Goal: Task Accomplishment & Management: Complete application form

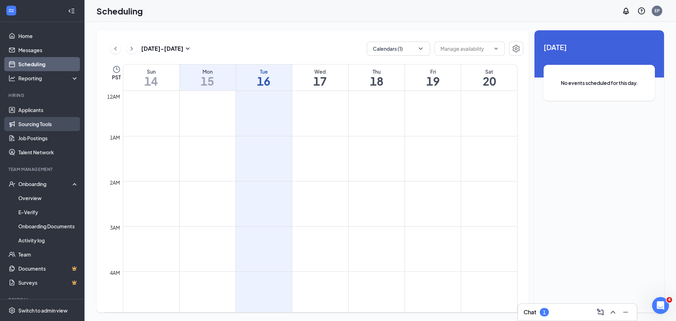
scroll to position [416, 0]
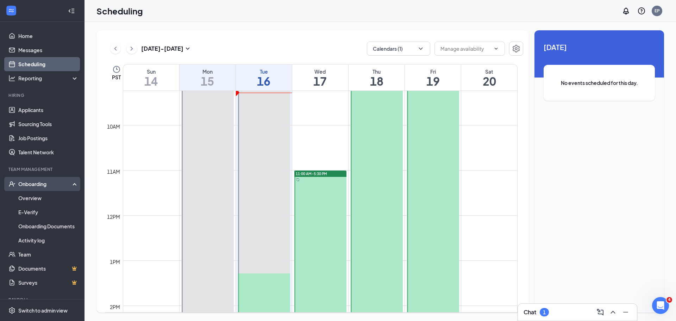
click at [34, 183] on div "Onboarding" at bounding box center [45, 183] width 54 height 7
click at [37, 200] on link "Overview" at bounding box center [48, 198] width 60 height 14
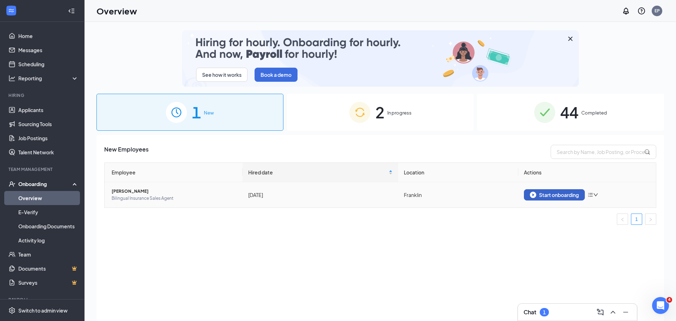
click at [569, 194] on div "Start onboarding" at bounding box center [554, 194] width 49 height 6
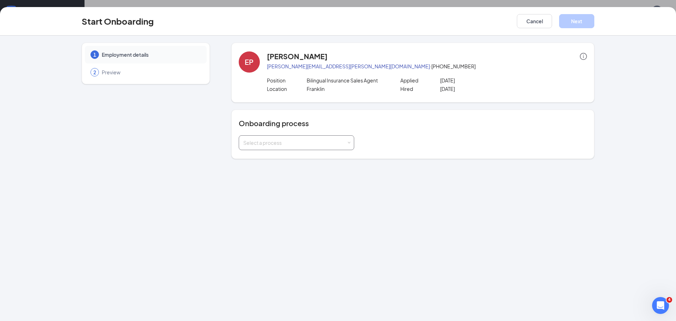
click at [286, 144] on div "Select a process" at bounding box center [294, 142] width 103 height 7
click at [279, 158] on span "Sapigao Insurance Agency, Inc - New Hire Paperwork" at bounding box center [312, 157] width 142 height 6
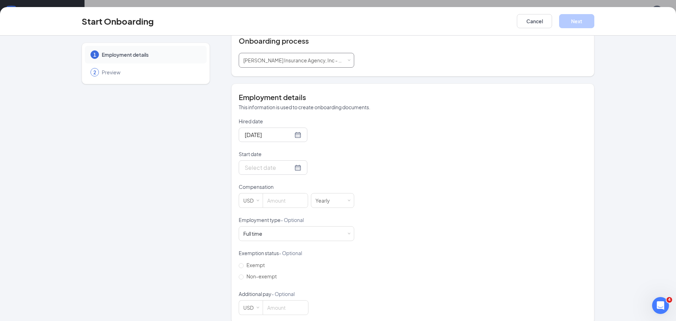
scroll to position [92, 0]
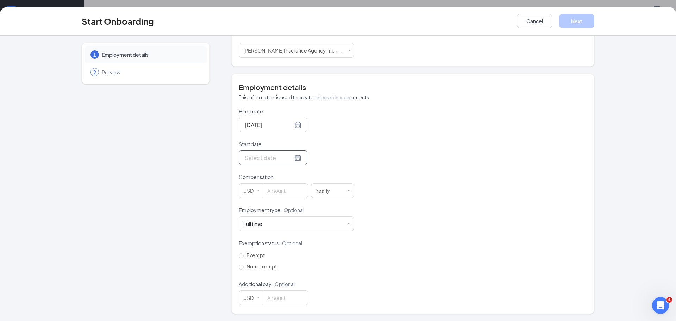
click at [274, 160] on input "Start date" at bounding box center [269, 157] width 48 height 9
type input "Sep 15, 2025"
click at [260, 219] on div "15" at bounding box center [262, 220] width 8 height 8
click at [276, 190] on input at bounding box center [285, 190] width 45 height 14
type input "18"
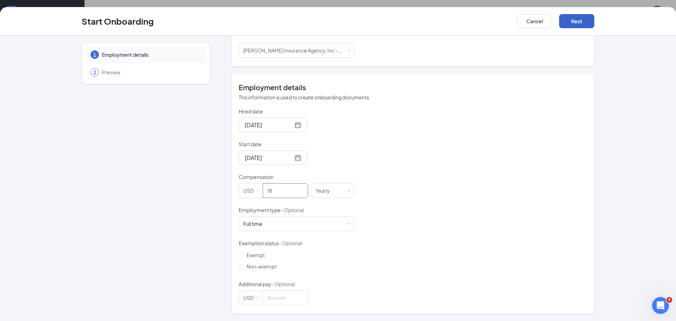
click at [575, 20] on button "Next" at bounding box center [576, 21] width 35 height 14
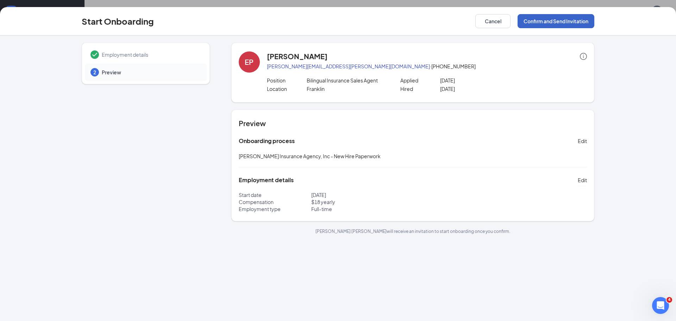
click at [571, 20] on button "Confirm and Send Invitation" at bounding box center [555, 21] width 77 height 14
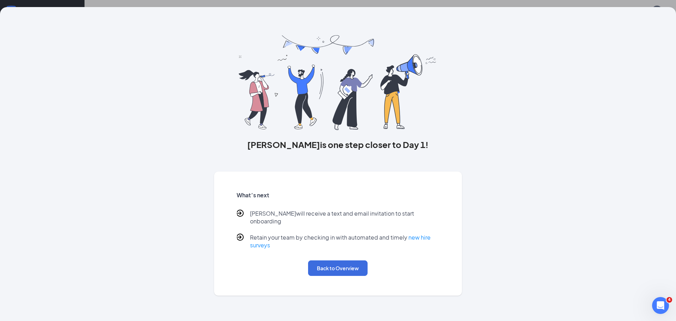
click at [570, 3] on div "Elizabeth is one step closer to Day 1! What’s next Elizabeth will receive a tex…" at bounding box center [338, 160] width 676 height 321
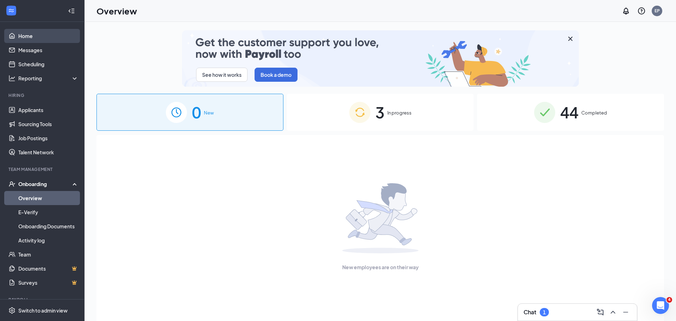
click at [29, 35] on link "Home" at bounding box center [48, 36] width 60 height 14
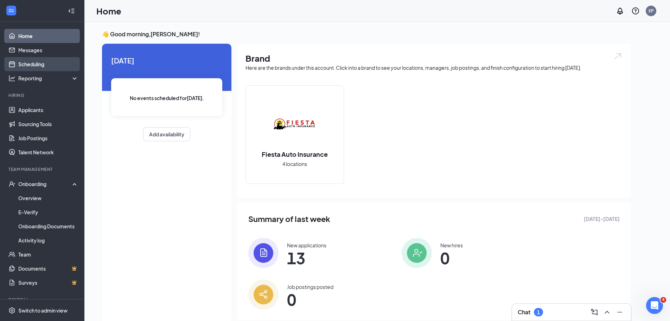
click at [33, 62] on link "Scheduling" at bounding box center [48, 64] width 60 height 14
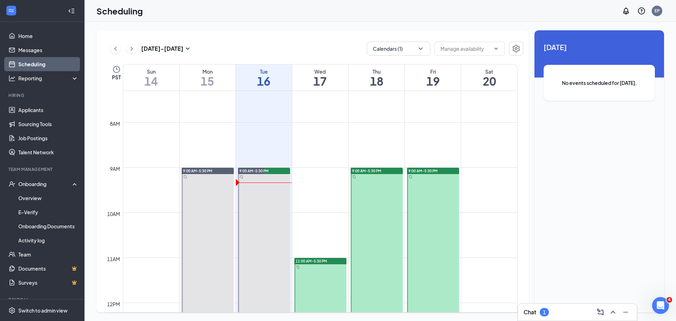
scroll to position [451, 0]
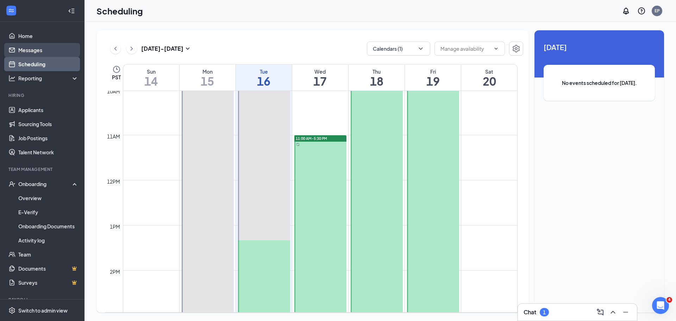
click at [26, 52] on link "Messages" at bounding box center [48, 50] width 60 height 14
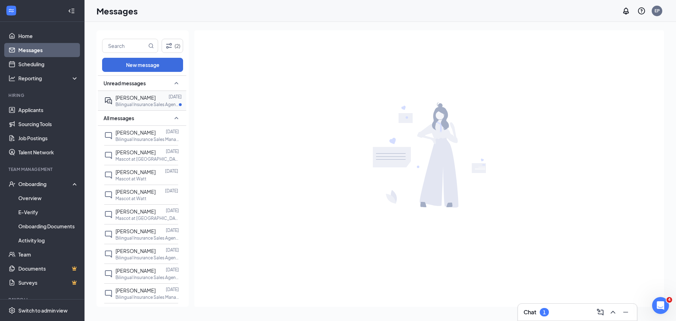
click at [128, 103] on p "Bilingual Insurance Sales Agent at [GEOGRAPHIC_DATA]" at bounding box center [146, 104] width 63 height 6
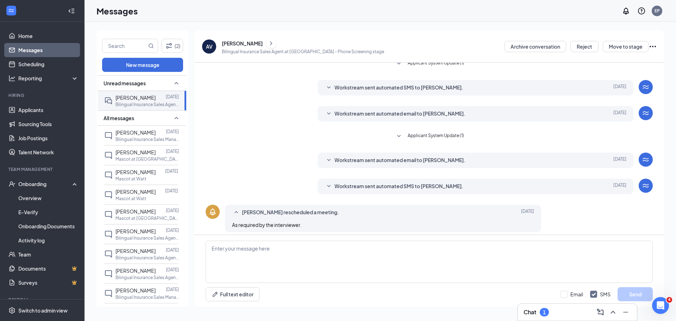
scroll to position [106, 0]
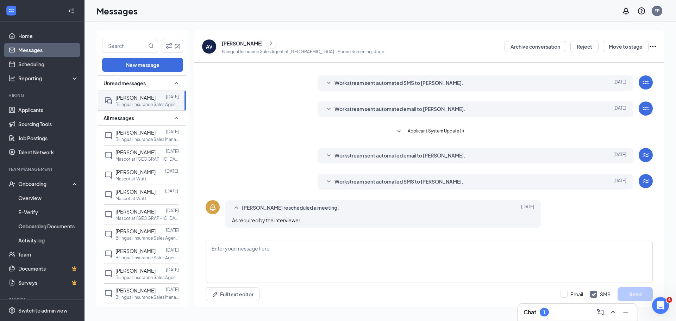
click at [404, 181] on span "Workstream sent automated SMS to [PERSON_NAME]." at bounding box center [398, 181] width 129 height 8
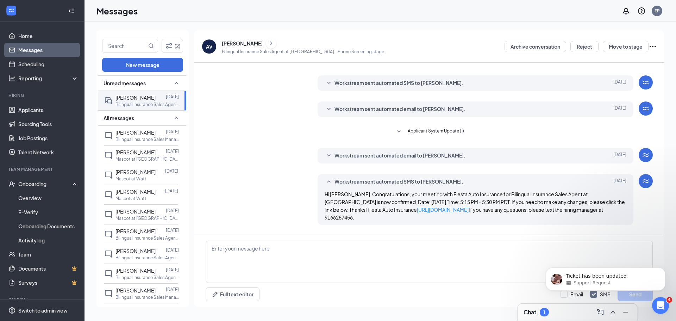
scroll to position [0, 0]
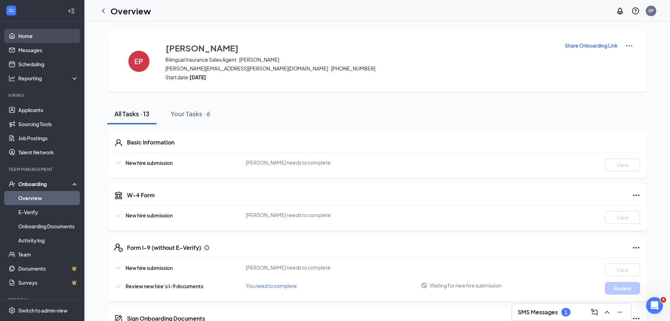
click at [27, 37] on link "Home" at bounding box center [48, 36] width 60 height 14
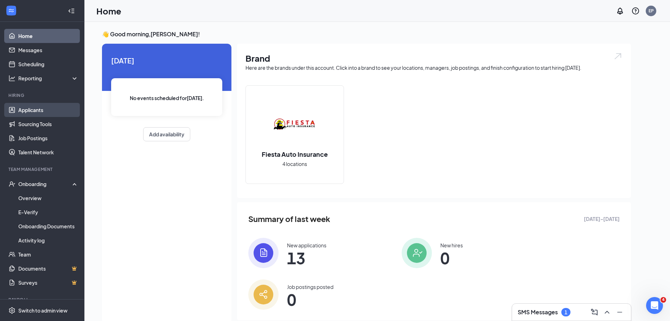
click at [31, 109] on link "Applicants" at bounding box center [48, 110] width 60 height 14
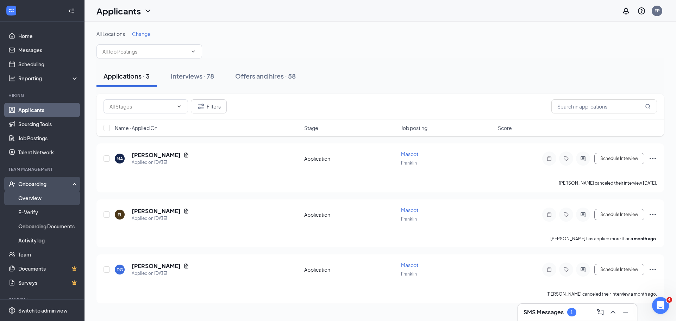
click at [23, 198] on link "Overview" at bounding box center [48, 198] width 60 height 14
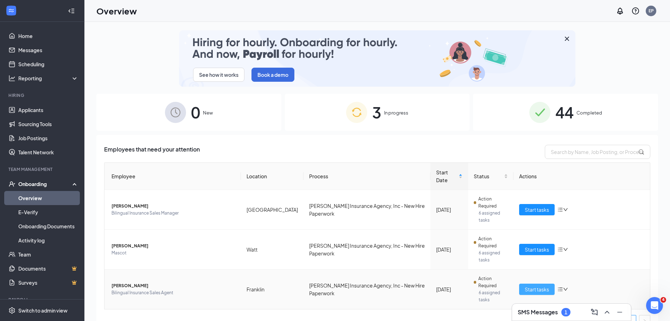
click at [537, 285] on span "Start tasks" at bounding box center [537, 289] width 24 height 8
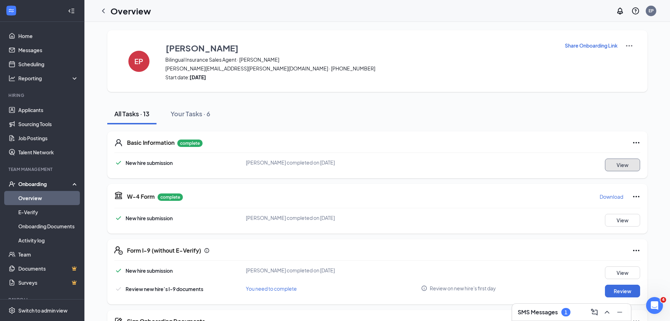
click at [624, 167] on button "View" at bounding box center [622, 164] width 35 height 13
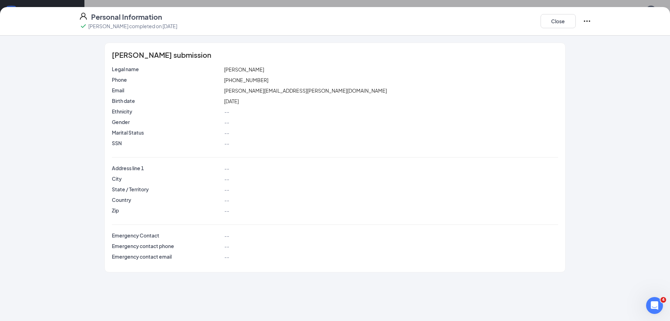
scroll to position [35, 0]
click at [563, 20] on button "Close" at bounding box center [558, 21] width 35 height 14
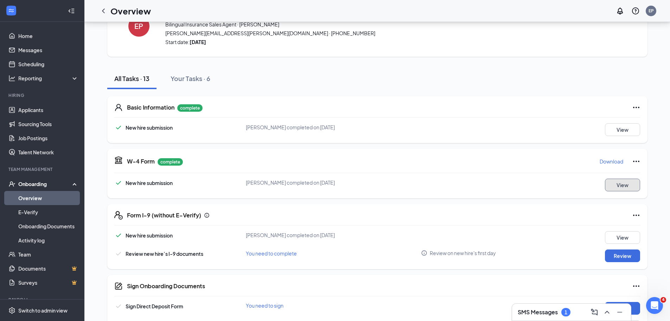
click at [621, 186] on button "View" at bounding box center [622, 184] width 35 height 13
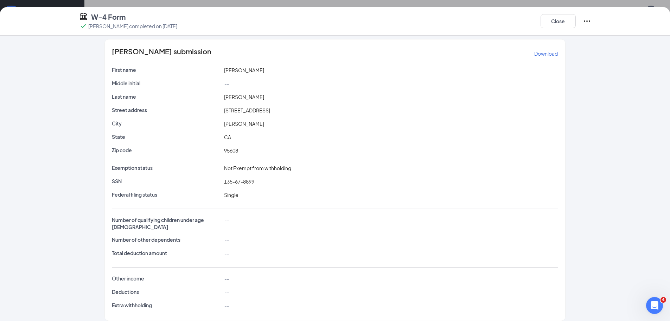
scroll to position [4, 0]
click at [553, 21] on button "Close" at bounding box center [558, 21] width 35 height 14
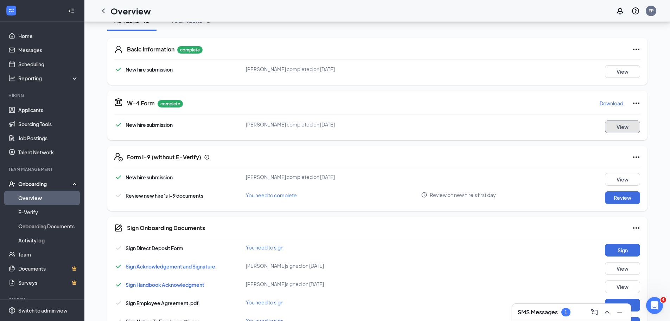
scroll to position [106, 0]
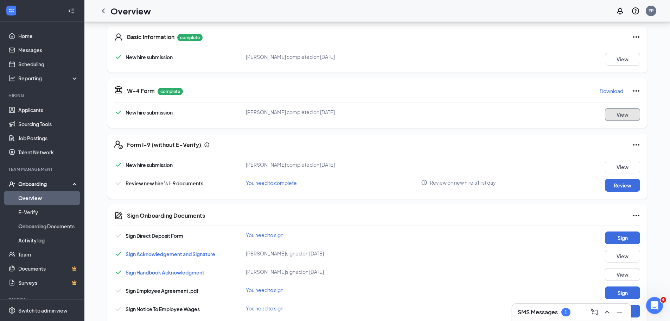
click at [626, 112] on button "View" at bounding box center [622, 114] width 35 height 13
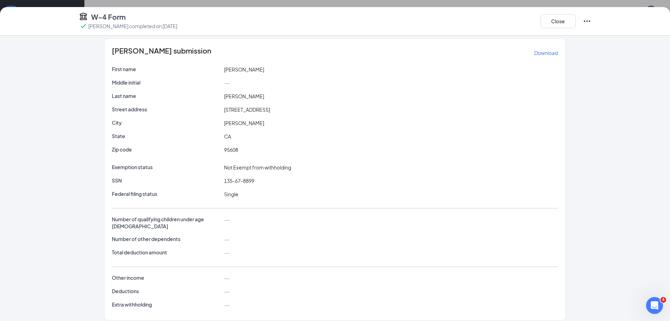
scroll to position [0, 0]
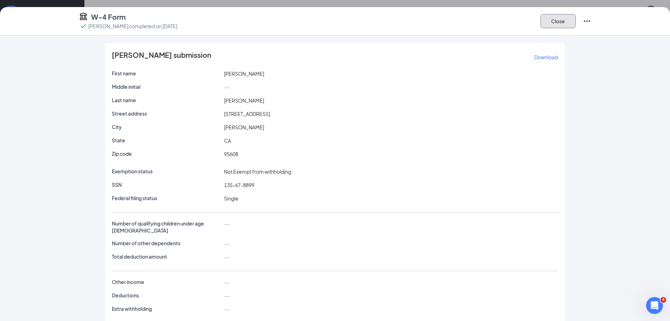
click at [560, 20] on button "Close" at bounding box center [558, 21] width 35 height 14
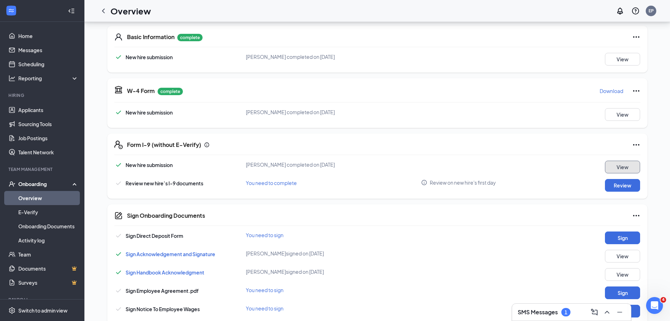
click at [619, 167] on button "View" at bounding box center [622, 166] width 35 height 13
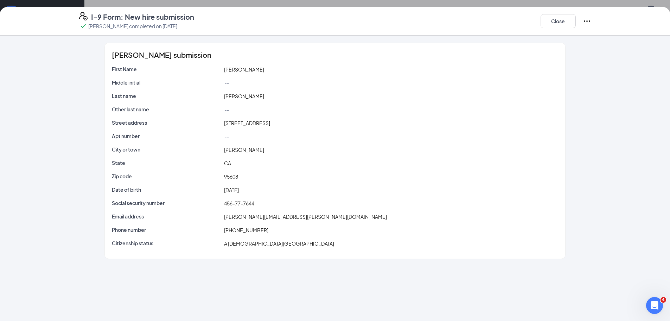
scroll to position [83, 0]
click at [561, 23] on button "Close" at bounding box center [558, 21] width 35 height 14
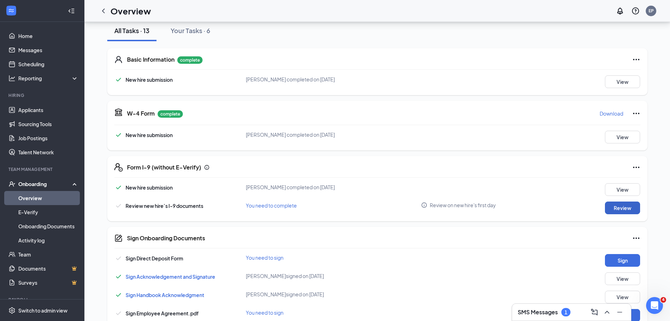
click at [620, 208] on button "Review" at bounding box center [622, 207] width 35 height 13
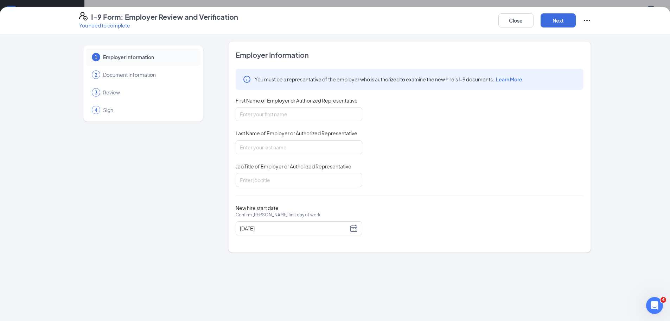
scroll to position [153, 0]
click at [143, 71] on span "Document Information" at bounding box center [148, 74] width 90 height 7
click at [524, 21] on button "Close" at bounding box center [516, 20] width 35 height 14
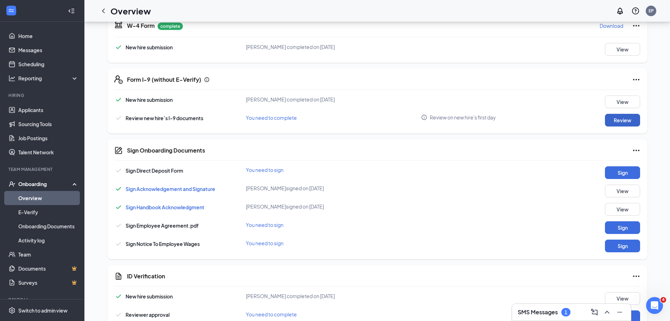
scroll to position [176, 0]
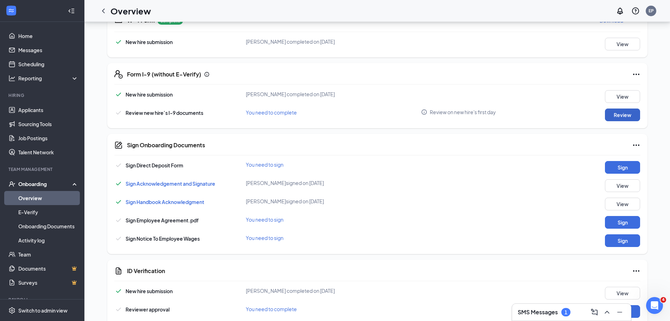
click at [621, 111] on button "Review" at bounding box center [622, 114] width 35 height 13
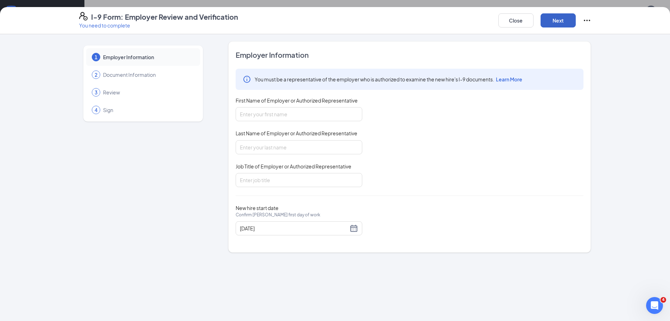
click at [552, 18] on button "Next" at bounding box center [558, 20] width 35 height 14
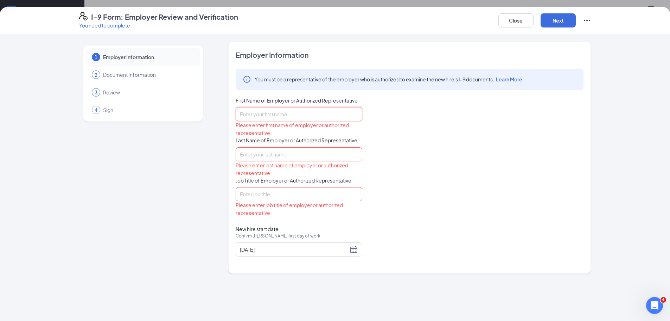
click at [277, 113] on input "First Name of Employer or Authorized Representative" at bounding box center [299, 114] width 127 height 14
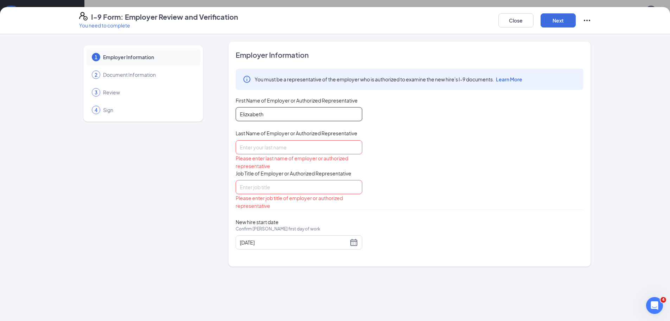
type input "Elizxabeth"
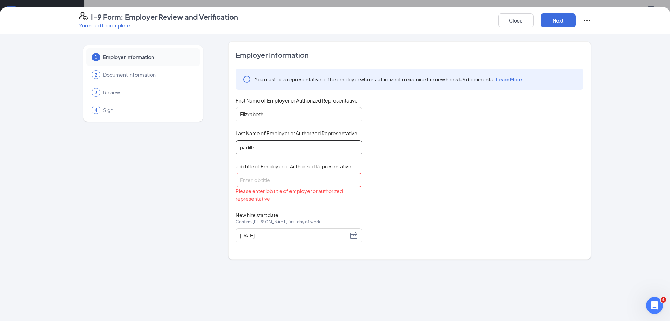
type input "padillz"
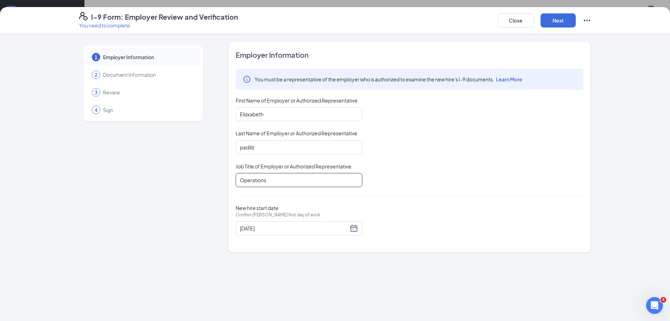
type input "Operations"
click at [443, 194] on div "Employer Information You must be a representative of the employer who is author…" at bounding box center [410, 147] width 348 height 194
click at [251, 116] on input "Elizxabeth" at bounding box center [299, 114] width 127 height 14
type input "Elizabeth"
click at [255, 146] on input "padillz" at bounding box center [299, 147] width 127 height 14
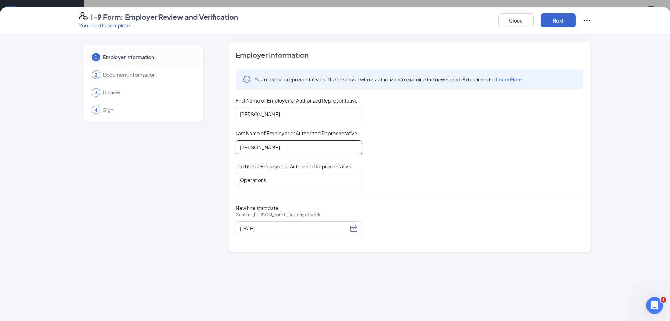
type input "padilla"
click at [546, 18] on button "Next" at bounding box center [558, 20] width 35 height 14
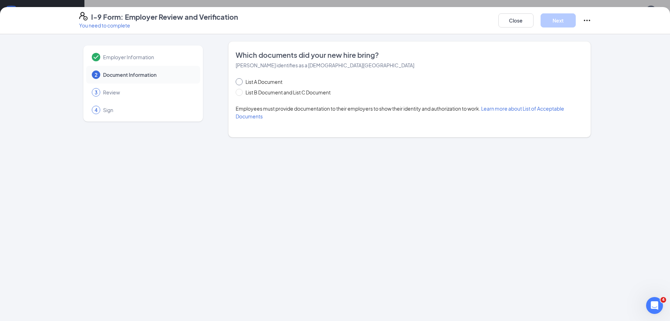
click at [239, 78] on input "List A Document" at bounding box center [238, 80] width 5 height 5
radio input "true"
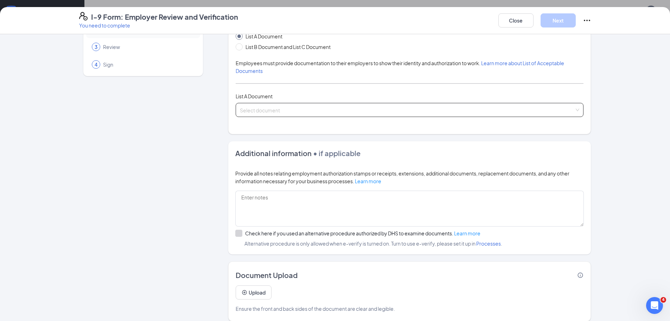
scroll to position [53, 0]
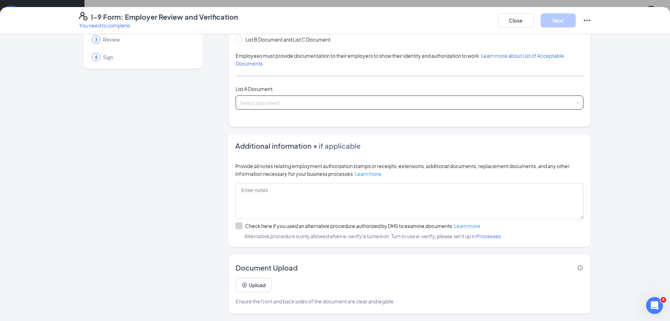
click at [291, 103] on input "search" at bounding box center [407, 101] width 335 height 11
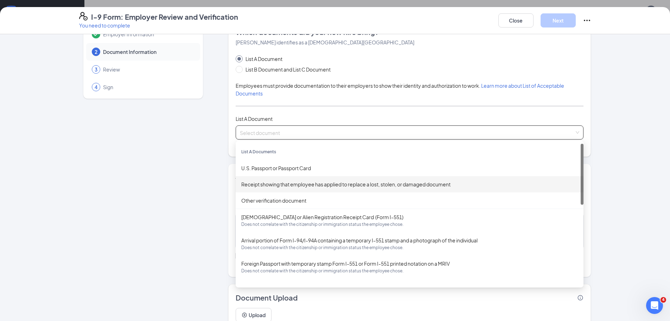
scroll to position [18, 0]
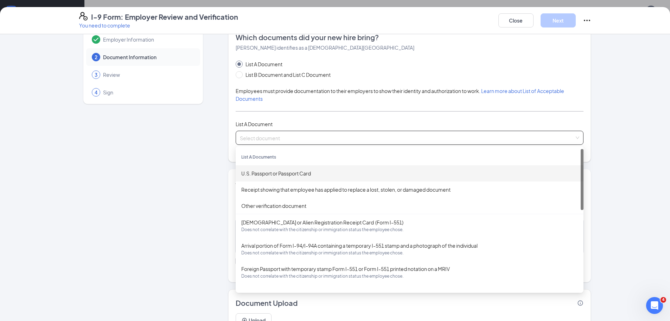
click at [276, 177] on div "U.S. Passport or Passport Card" at bounding box center [410, 173] width 348 height 16
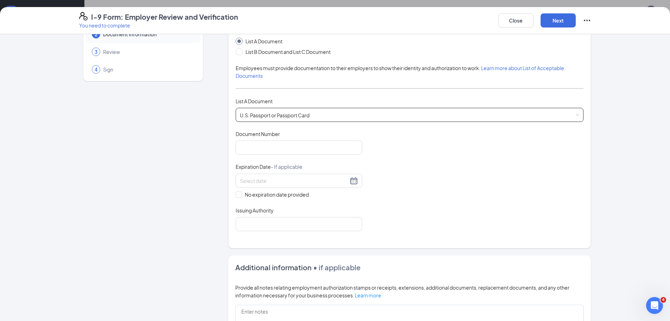
scroll to position [53, 0]
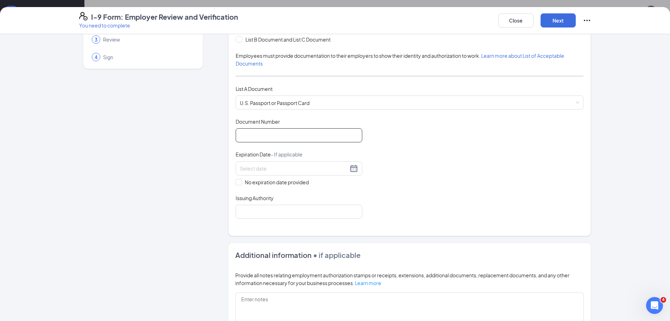
click at [272, 130] on input "Document Number" at bounding box center [299, 135] width 127 height 14
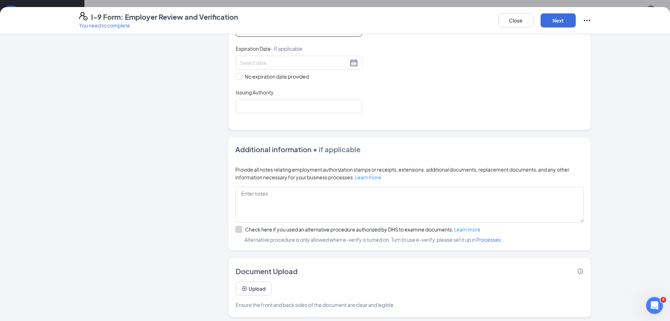
scroll to position [162, 0]
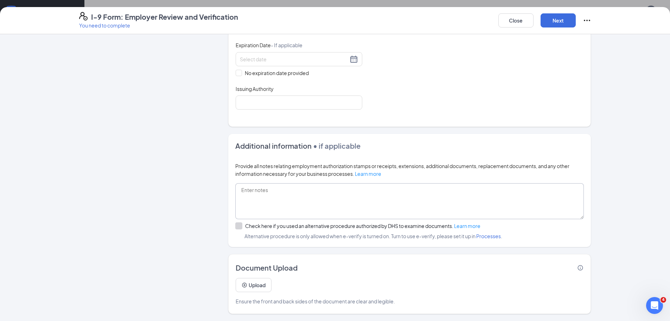
click at [274, 197] on textarea at bounding box center [409, 201] width 349 height 36
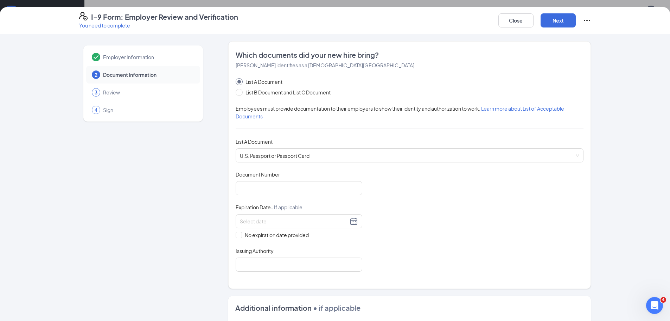
scroll to position [0, 0]
click at [565, 17] on button "Next" at bounding box center [558, 20] width 35 height 14
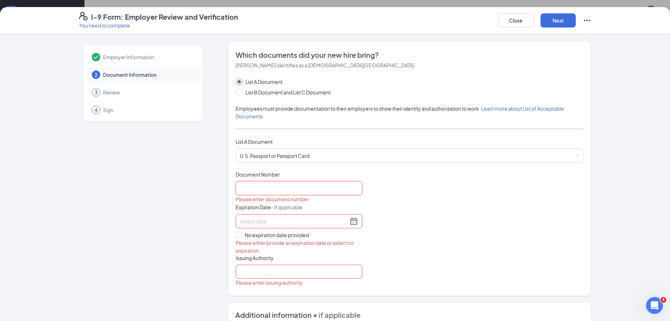
click at [281, 185] on input "Document Number" at bounding box center [299, 188] width 127 height 14
type input "45555823"
click at [297, 225] on div at bounding box center [299, 221] width 118 height 8
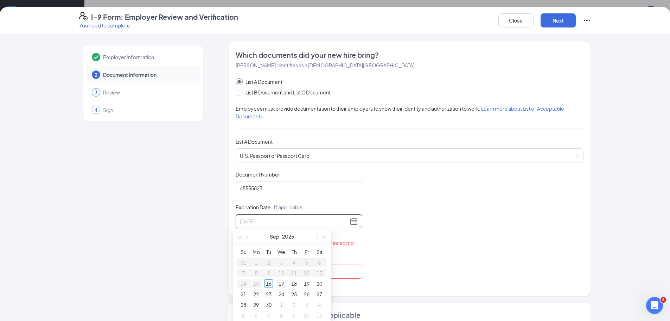
type input "09/17/2025"
click at [279, 282] on div "17" at bounding box center [281, 283] width 8 height 8
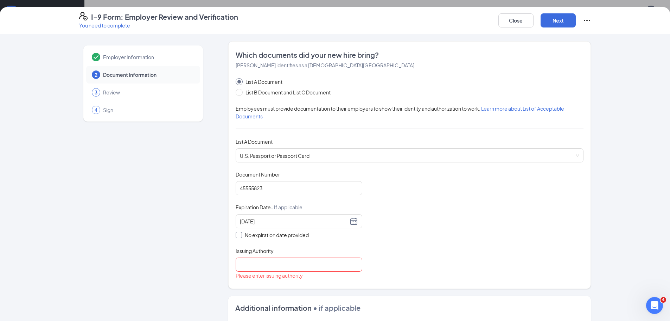
click at [294, 237] on span "No expiration date provided" at bounding box center [277, 235] width 70 height 8
click at [241, 236] on input "No expiration date provided" at bounding box center [238, 234] width 5 height 5
checkbox input "true"
click at [264, 266] on input "Issuing Authority" at bounding box center [299, 266] width 127 height 14
type input "ca"
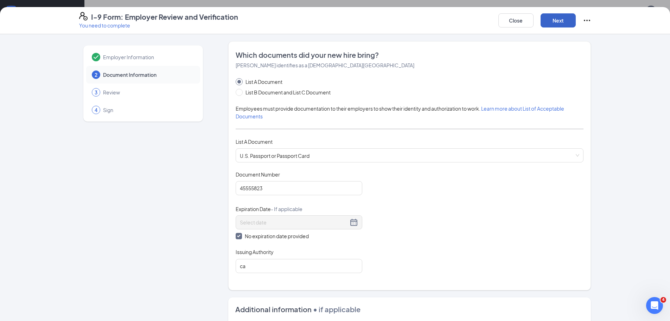
click at [552, 21] on button "Next" at bounding box center [558, 20] width 35 height 14
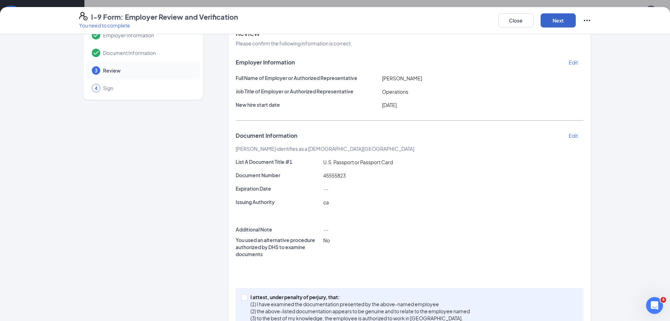
scroll to position [44, 0]
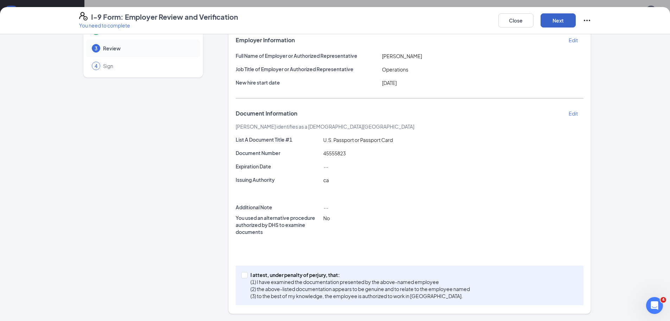
drag, startPoint x: 555, startPoint y: 15, endPoint x: 362, endPoint y: 264, distance: 314.2
click at [368, 260] on div "I-9 Form: Employer Review and Verification You need to complete Close Next Empl…" at bounding box center [335, 164] width 670 height 314
click at [552, 23] on button "Next" at bounding box center [558, 20] width 35 height 14
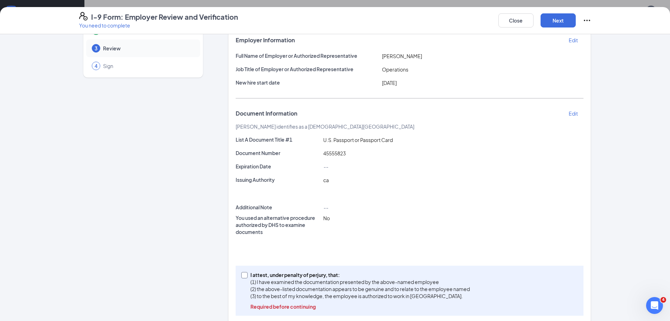
click at [243, 272] on input "I attest, under penalty of perjury, that: (1) I have examined the documentation…" at bounding box center [243, 274] width 5 height 5
checkbox input "true"
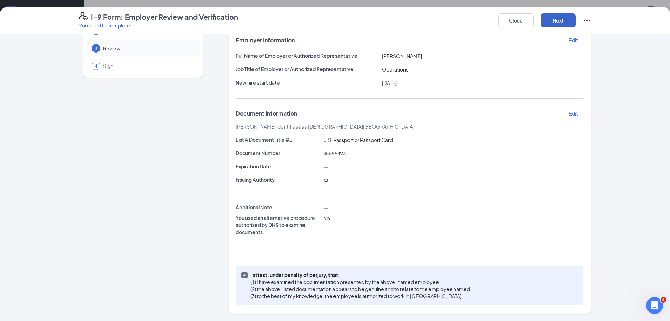
click at [548, 17] on button "Next" at bounding box center [558, 20] width 35 height 14
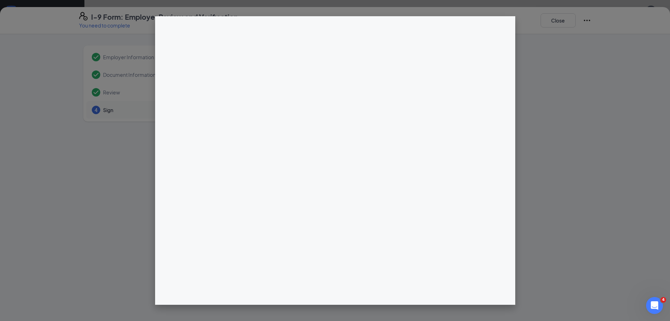
scroll to position [211, 0]
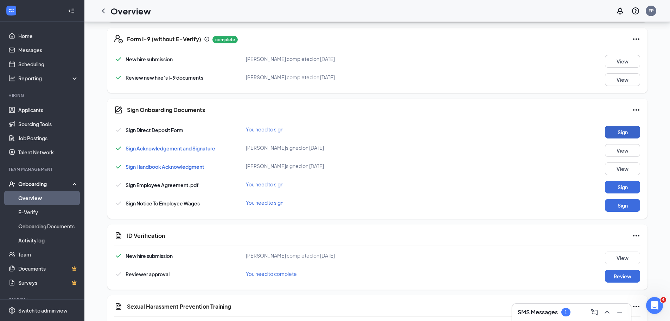
click at [628, 132] on button "Sign" at bounding box center [622, 132] width 35 height 13
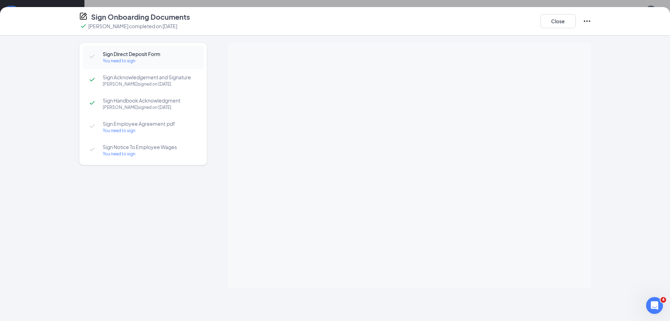
click at [634, 102] on div "Sign Direct Deposit Form You need to sign Sign Acknowledgement and Signature El…" at bounding box center [335, 178] width 670 height 285
click at [117, 131] on div "You need to sign" at bounding box center [150, 130] width 94 height 7
click at [133, 129] on div "You need to sign" at bounding box center [150, 130] width 94 height 7
click at [116, 155] on div "You need to sign" at bounding box center [150, 153] width 94 height 7
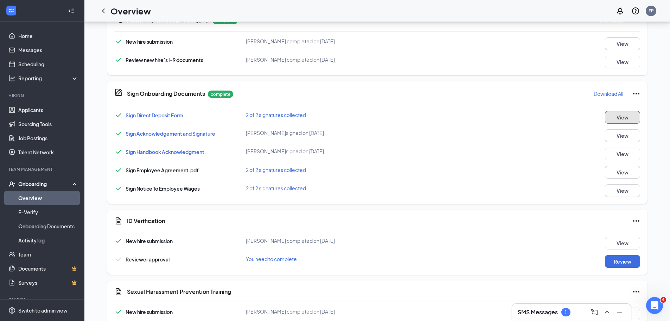
scroll to position [265, 0]
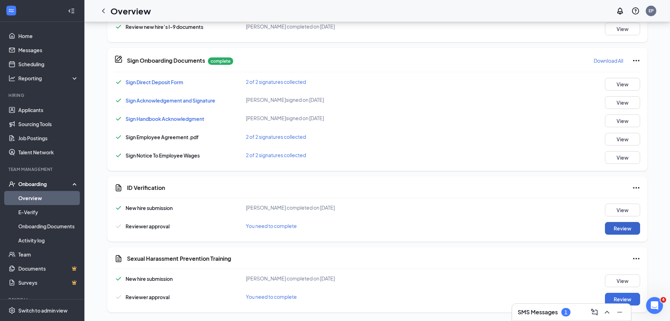
click at [616, 230] on button "Review" at bounding box center [622, 228] width 35 height 13
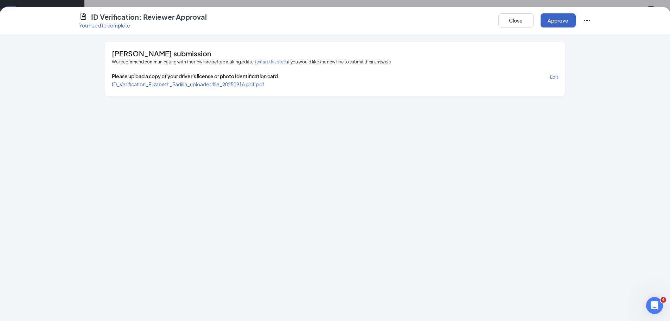
click at [555, 20] on button "Approve" at bounding box center [558, 20] width 35 height 14
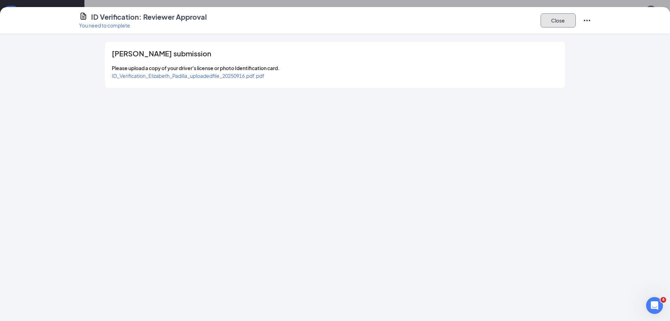
drag, startPoint x: 561, startPoint y: 20, endPoint x: 561, endPoint y: 30, distance: 9.9
click at [561, 20] on button "Close" at bounding box center [558, 20] width 35 height 14
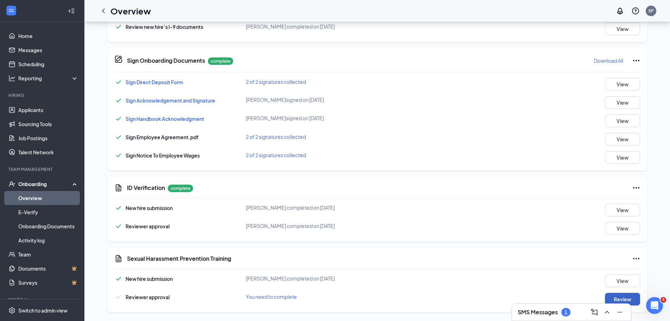
click at [630, 297] on button "Review" at bounding box center [622, 298] width 35 height 13
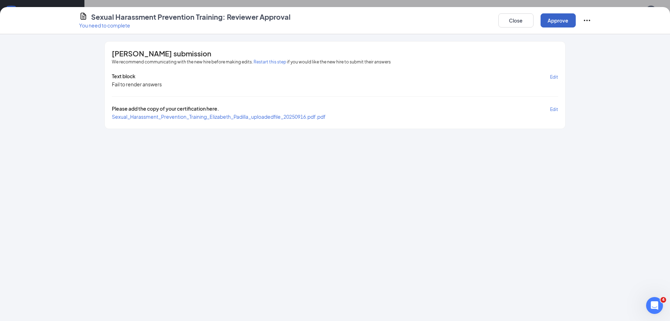
click at [563, 19] on button "Approve" at bounding box center [558, 20] width 35 height 14
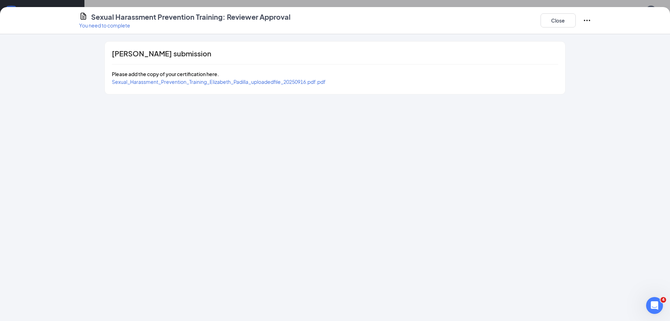
click at [569, 12] on div "Sexual Harassment Prevention Training: Reviewer Approval You need to complete C…" at bounding box center [335, 20] width 670 height 27
click at [563, 21] on button "Close" at bounding box center [558, 20] width 35 height 14
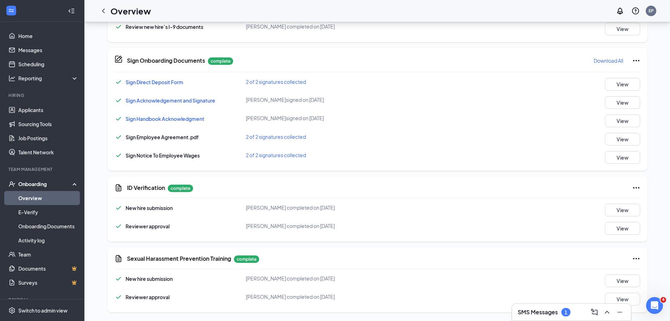
click at [639, 255] on icon "Ellipses" at bounding box center [636, 258] width 8 height 8
click at [655, 273] on span "Restart" at bounding box center [650, 272] width 17 height 7
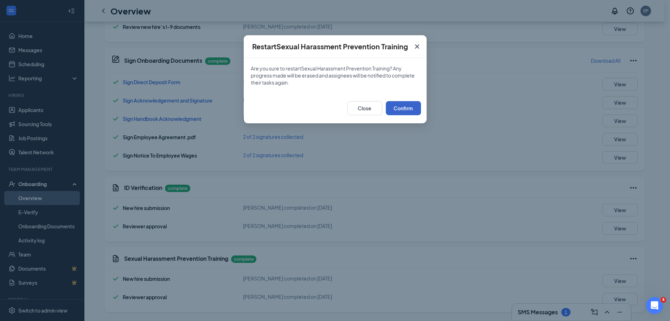
click at [410, 110] on button "Confirm" at bounding box center [403, 108] width 35 height 14
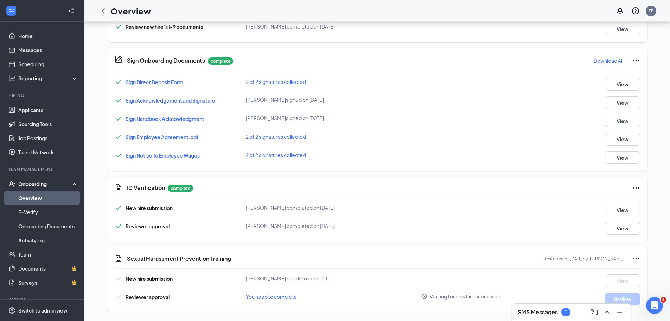
drag, startPoint x: 606, startPoint y: 175, endPoint x: 514, endPoint y: 162, distance: 92.8
click at [603, 175] on div "Basic Information complete New hire submission Elizabeth Padilla completed on S…" at bounding box center [377, 86] width 540 height 453
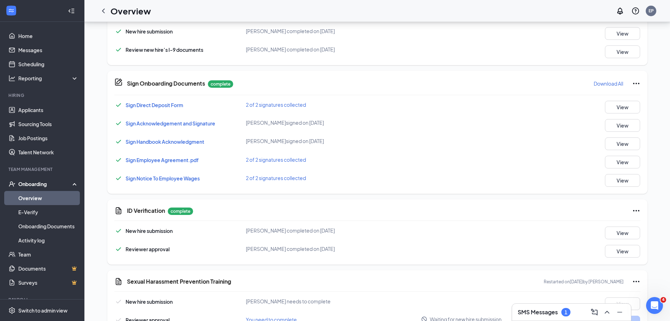
scroll to position [229, 0]
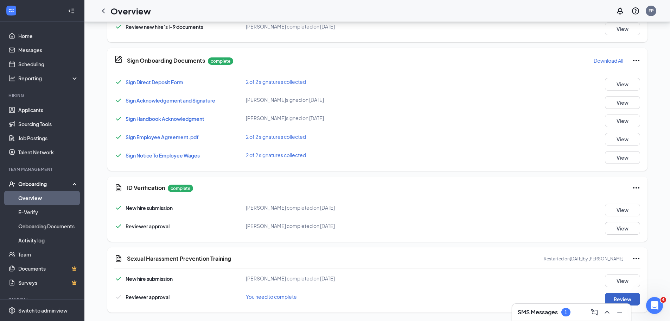
click at [623, 296] on button "Review" at bounding box center [622, 298] width 35 height 13
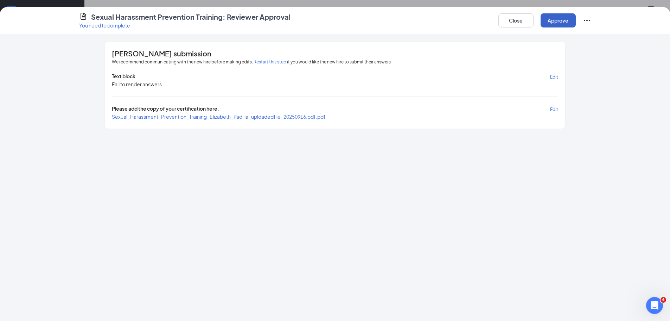
click at [559, 15] on button "Approve" at bounding box center [558, 20] width 35 height 14
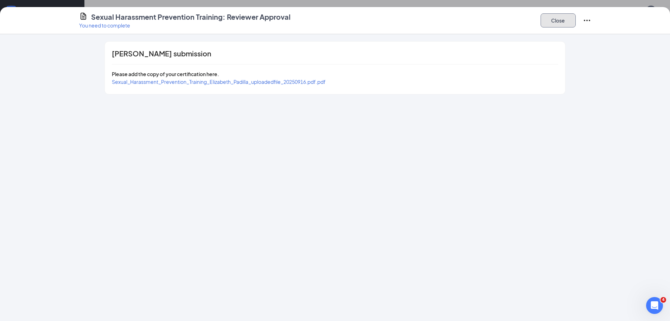
click at [560, 22] on button "Close" at bounding box center [558, 20] width 35 height 14
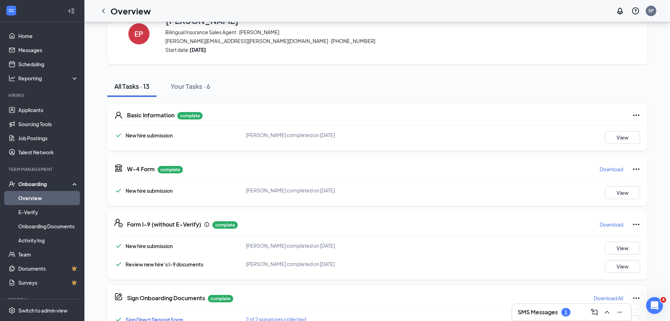
scroll to position [0, 0]
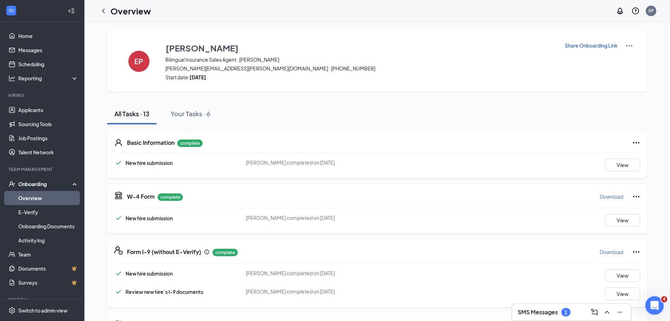
click at [652, 300] on icon "Open Intercom Messenger" at bounding box center [654, 304] width 12 height 12
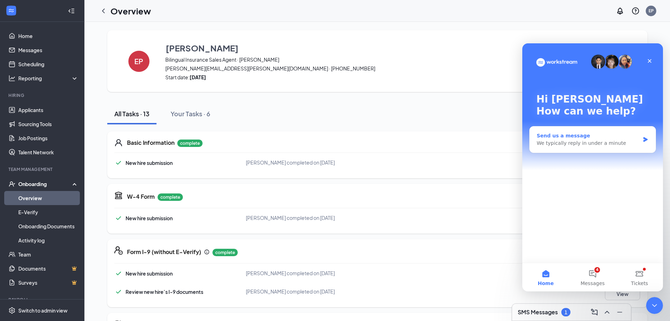
click at [613, 138] on div "Send us a message" at bounding box center [588, 135] width 103 height 7
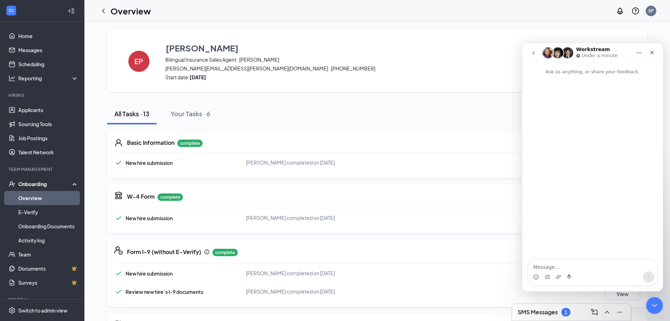
click at [551, 265] on textarea "Message…" at bounding box center [593, 265] width 129 height 12
type textarea "Good morning, are we able to edit the new hire documents ?"
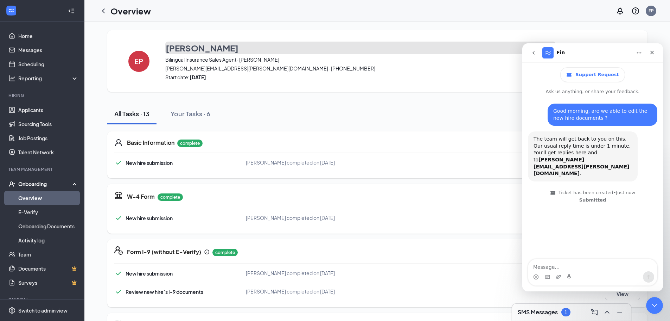
click at [381, 42] on button "Elizabeth Padilla" at bounding box center [360, 48] width 391 height 13
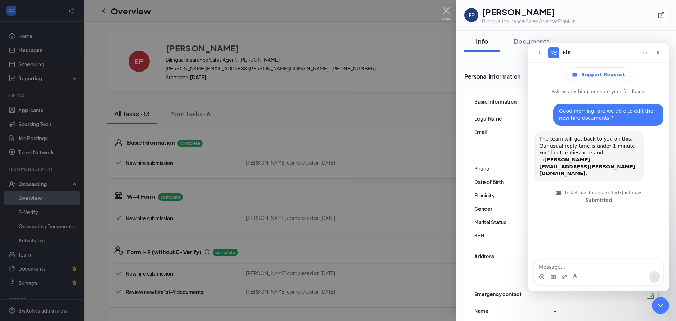
drag, startPoint x: 444, startPoint y: 10, endPoint x: 331, endPoint y: 16, distance: 113.1
click at [445, 10] on img at bounding box center [446, 14] width 9 height 14
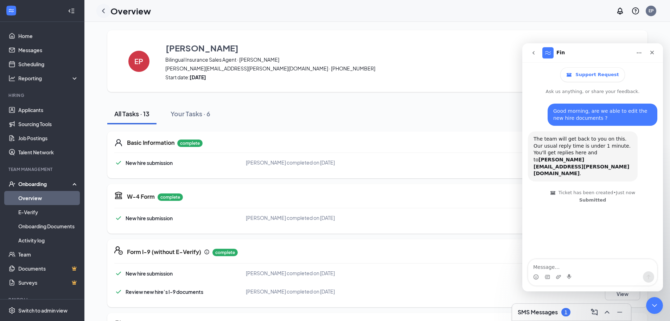
click at [107, 12] on icon "ChevronLeft" at bounding box center [103, 11] width 8 height 8
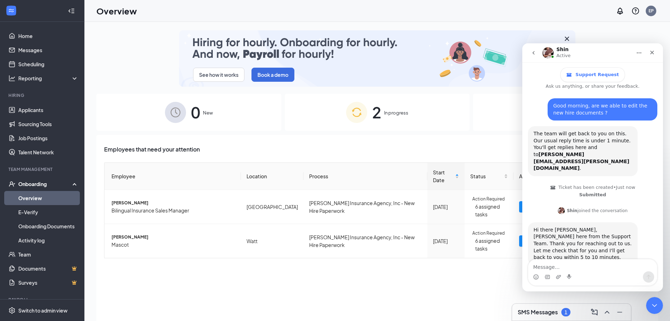
scroll to position [23, 0]
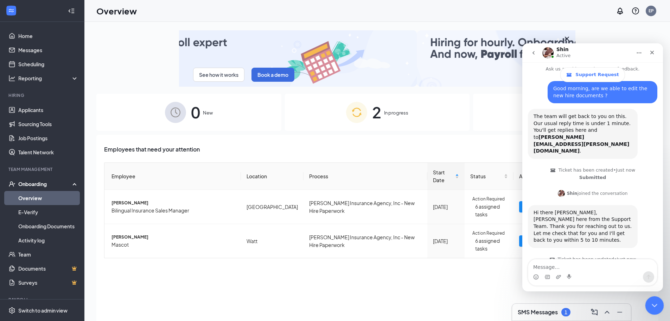
click at [649, 304] on div "Close Intercom Messenger" at bounding box center [653, 304] width 17 height 17
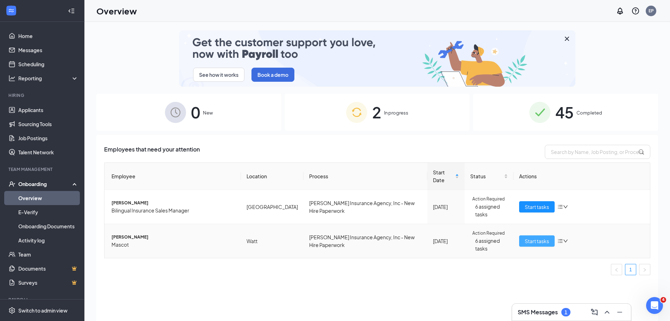
click at [543, 237] on span "Start tasks" at bounding box center [537, 241] width 24 height 8
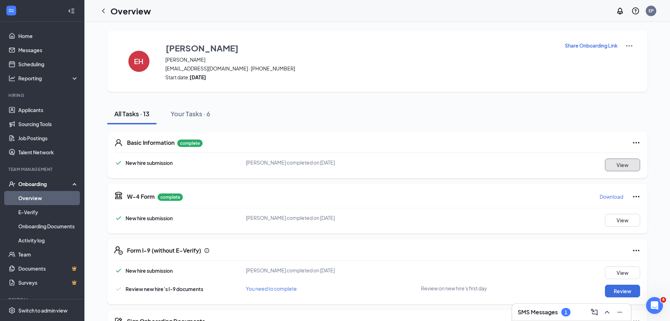
click at [609, 162] on button "View" at bounding box center [622, 164] width 35 height 13
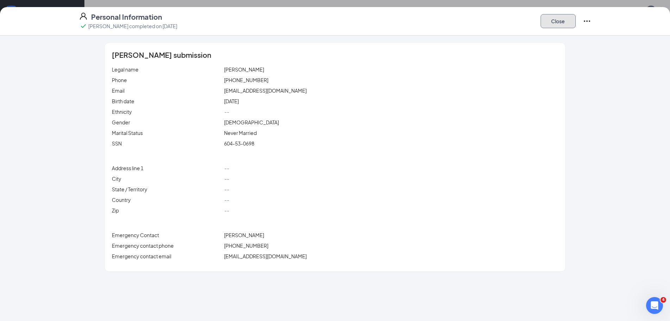
click at [555, 21] on button "Close" at bounding box center [558, 21] width 35 height 14
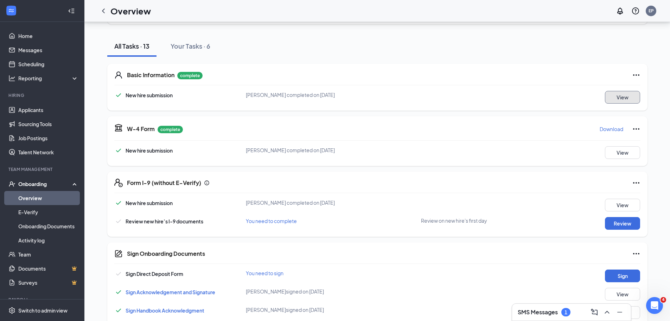
scroll to position [70, 0]
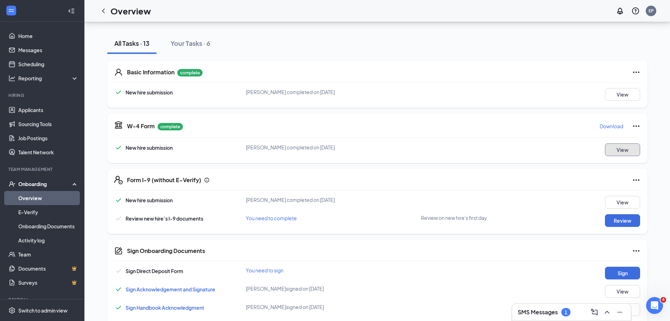
click at [620, 149] on button "View" at bounding box center [622, 149] width 35 height 13
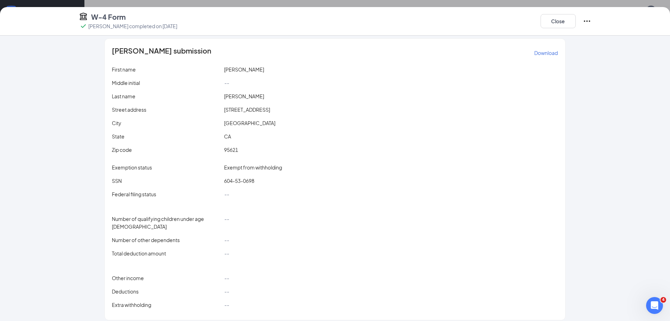
scroll to position [246, 0]
click at [550, 28] on div "Close" at bounding box center [566, 21] width 51 height 18
click at [549, 20] on button "Close" at bounding box center [558, 21] width 35 height 14
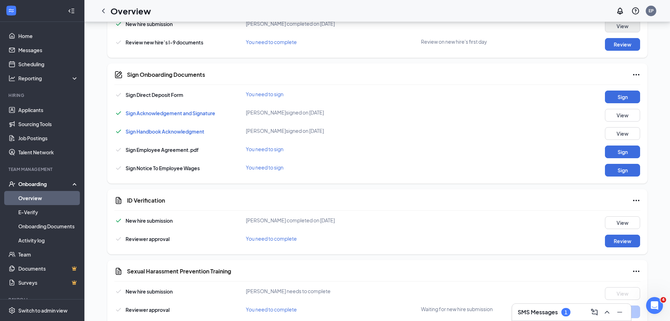
scroll to position [60, 0]
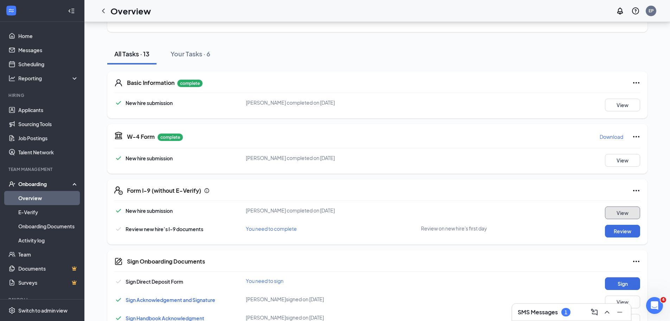
click at [625, 212] on button "View" at bounding box center [622, 212] width 35 height 13
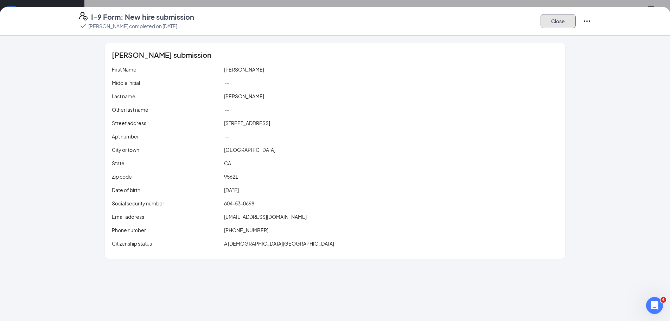
click at [569, 15] on button "Close" at bounding box center [558, 21] width 35 height 14
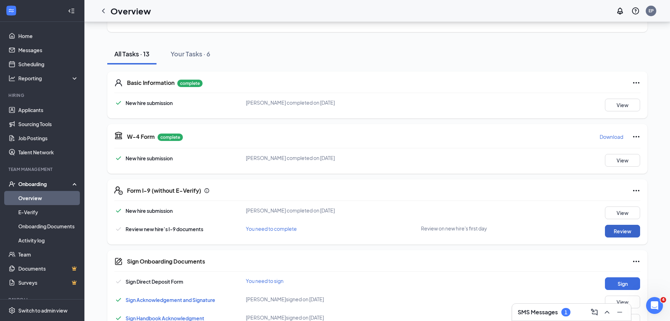
click at [625, 231] on button "Review" at bounding box center [622, 231] width 35 height 13
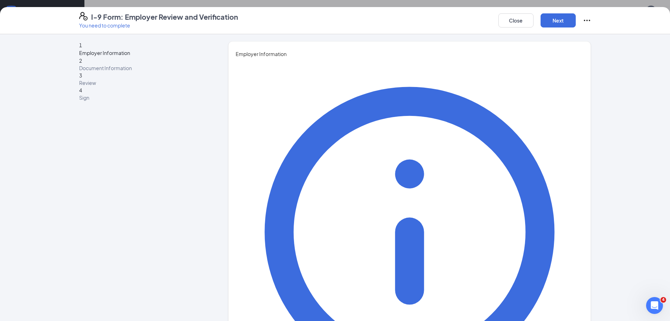
click at [129, 71] on span "Document Information" at bounding box center [143, 67] width 128 height 7
click at [518, 15] on button "Close" at bounding box center [516, 20] width 35 height 14
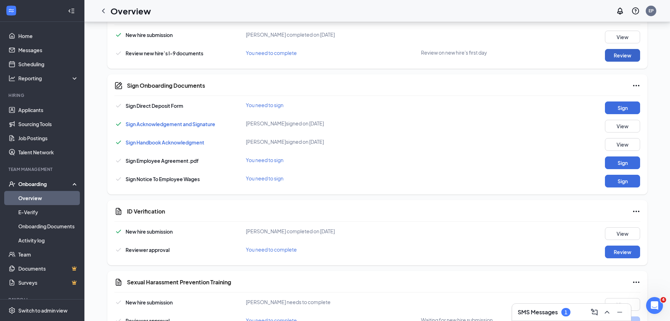
scroll to position [236, 0]
click at [627, 233] on button "View" at bounding box center [622, 233] width 35 height 13
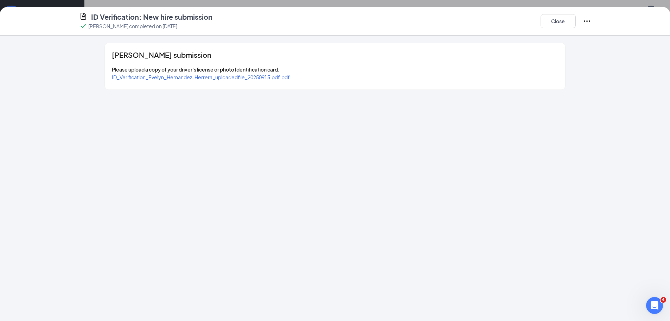
click at [194, 75] on span "ID_Verification_Evelyn_Hernandez-Herrera_uploadedfile_20250915.pdf.pdf" at bounding box center [201, 77] width 178 height 6
click at [556, 23] on button "Close" at bounding box center [558, 21] width 35 height 14
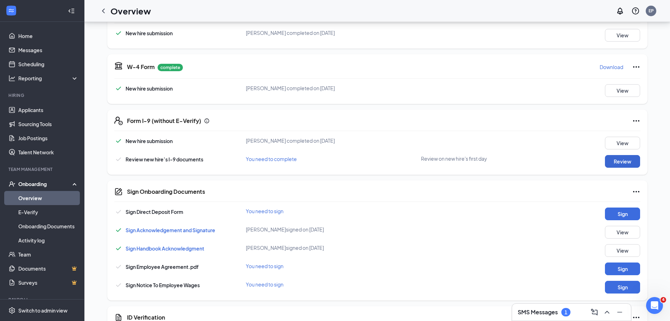
scroll to position [141, 0]
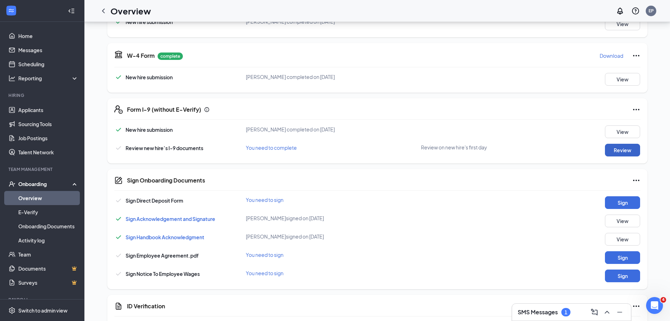
click at [616, 150] on button "Review" at bounding box center [622, 150] width 35 height 13
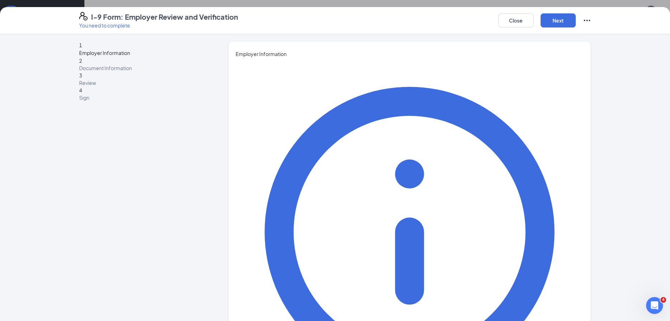
type input "Elizabeth"
type input "padilla"
type input "operations"
click at [554, 21] on button "Next" at bounding box center [558, 20] width 35 height 14
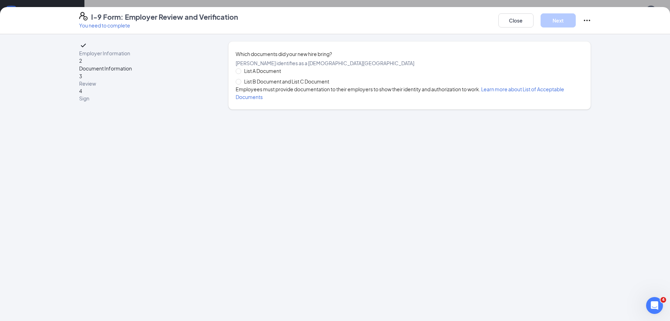
click at [504, 100] on span "Learn more about List of Acceptable Documents" at bounding box center [400, 93] width 329 height 14
click at [241, 84] on span at bounding box center [239, 82] width 6 height 6
click at [241, 84] on input "List B Document and List C Document" at bounding box center [238, 81] width 5 height 5
radio input "true"
click at [241, 85] on span "List B Document and List C Document" at bounding box center [286, 81] width 91 height 8
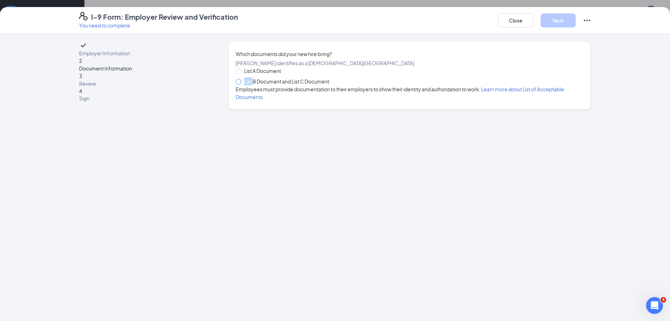
click at [241, 84] on input "List B Document and List C Document" at bounding box center [238, 81] width 5 height 5
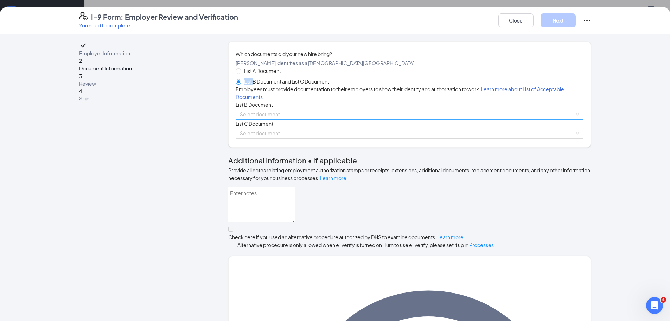
click at [271, 119] on input "search" at bounding box center [407, 114] width 335 height 11
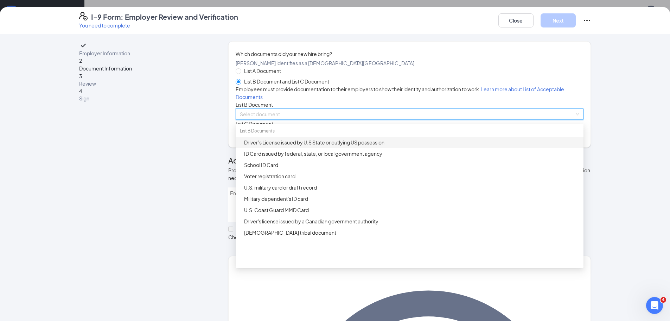
click at [274, 146] on div "Driver’s License issued by U.S State or outlying US possession" at bounding box center [411, 142] width 335 height 8
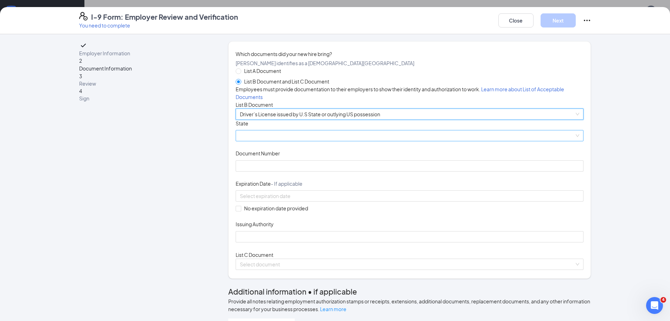
click at [258, 141] on span at bounding box center [410, 135] width 340 height 11
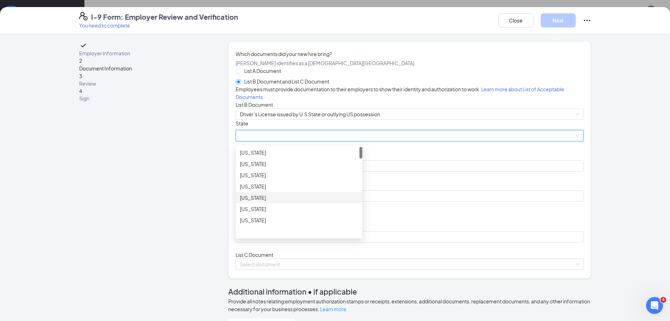
scroll to position [35, 0]
click at [260, 187] on div "California" at bounding box center [299, 183] width 118 height 8
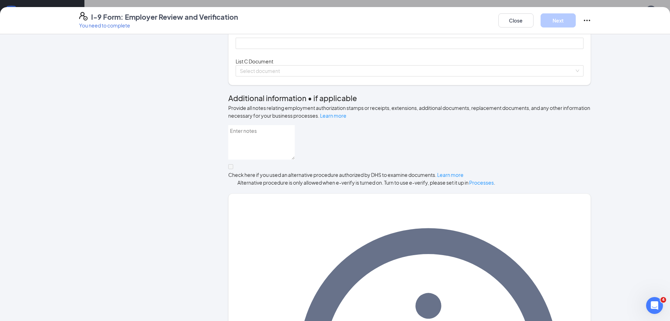
scroll to position [211, 0]
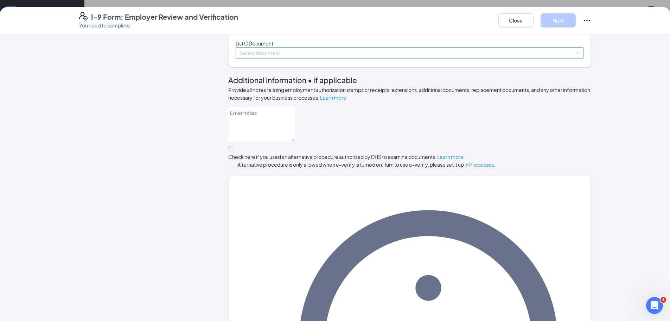
click at [272, 58] on input "search" at bounding box center [407, 53] width 335 height 11
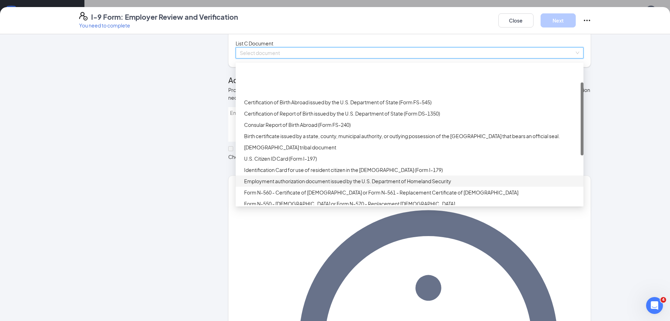
scroll to position [35, 0]
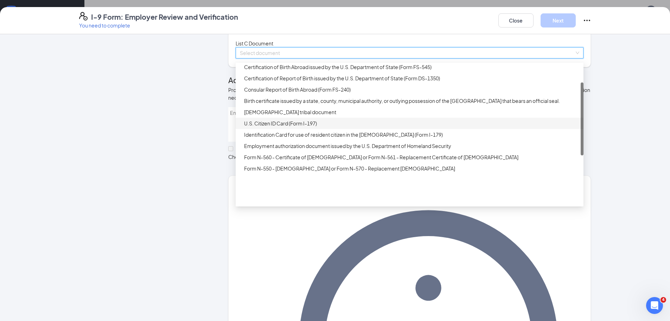
click at [279, 127] on div "U.S. Citizen ID Card (Form I-197)" at bounding box center [411, 123] width 335 height 8
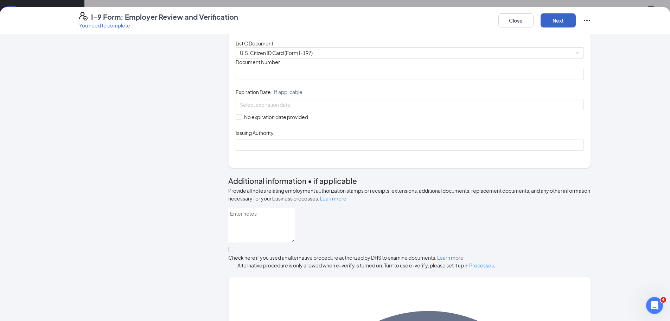
click at [557, 24] on button "Next" at bounding box center [558, 20] width 35 height 14
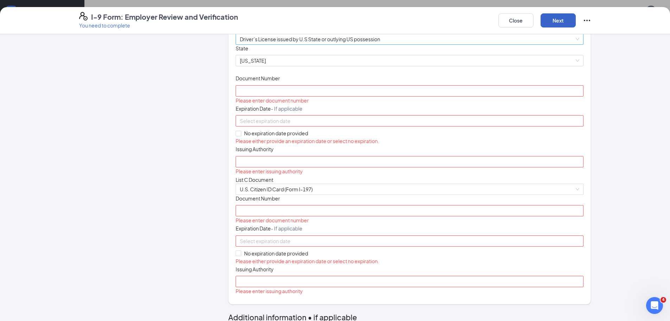
scroll to position [0, 0]
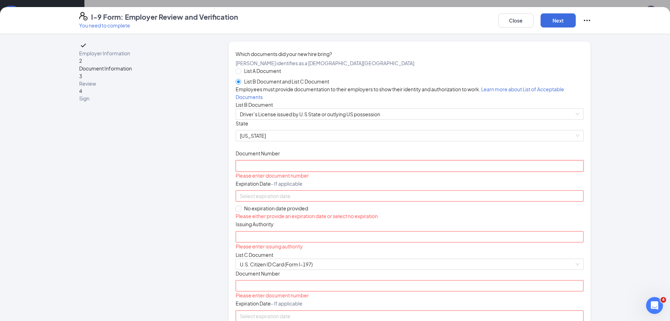
click at [266, 171] on input "Document Number" at bounding box center [410, 165] width 348 height 11
click at [270, 160] on div "Document Number" at bounding box center [410, 155] width 348 height 10
click at [272, 171] on input "Document Number" at bounding box center [410, 165] width 348 height 11
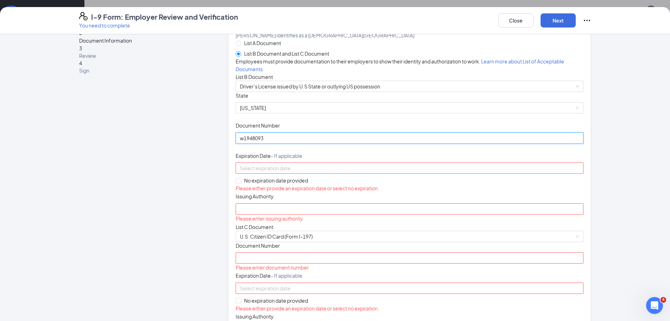
scroll to position [70, 0]
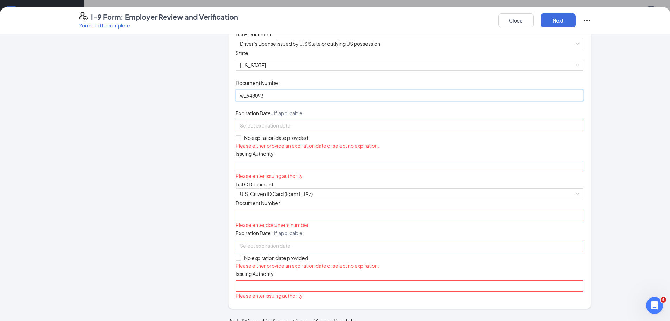
type input "w1948093"
click at [352, 129] on div at bounding box center [410, 125] width 340 height 8
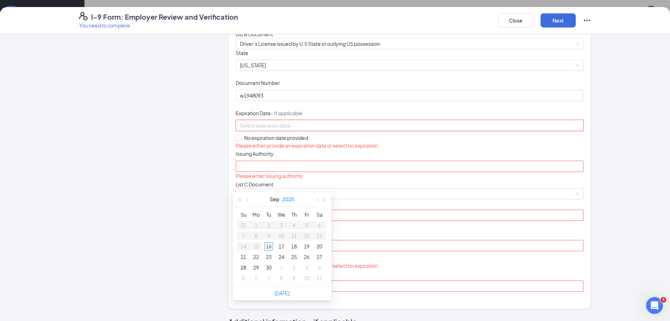
click at [294, 201] on button "2025" at bounding box center [288, 199] width 12 height 14
type input "09/16/2028"
click at [253, 287] on div "2028" at bounding box center [251, 287] width 21 height 8
type input "09/01/2028"
click at [248, 199] on span "button" at bounding box center [248, 200] width 4 height 4
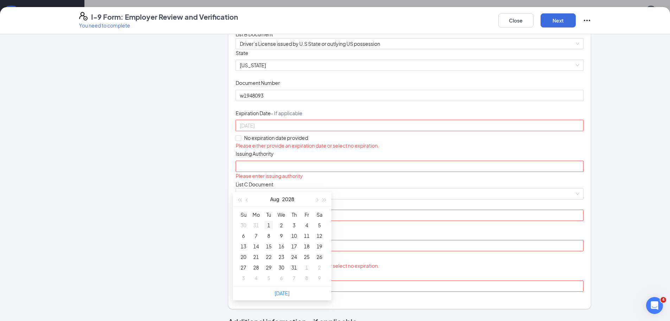
type input "08/01/2028"
click at [267, 223] on div "1" at bounding box center [269, 225] width 8 height 8
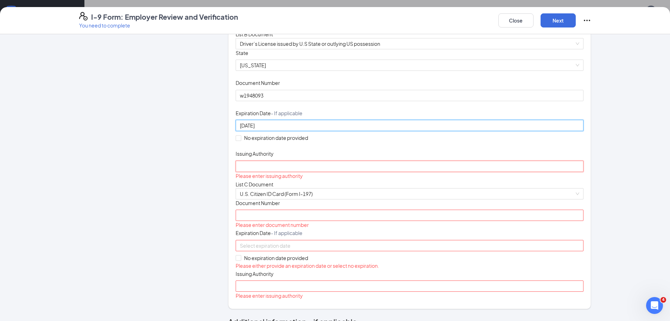
click at [267, 172] on input "Issuing Authority" at bounding box center [410, 165] width 348 height 11
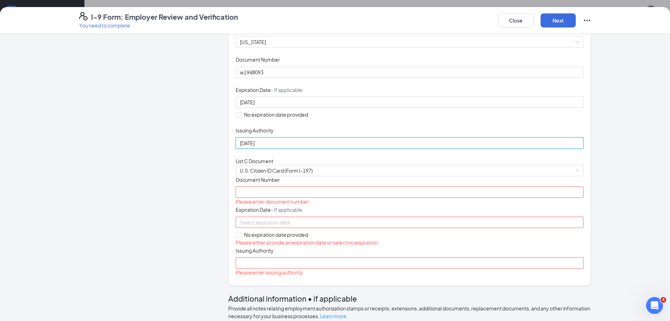
scroll to position [141, 0]
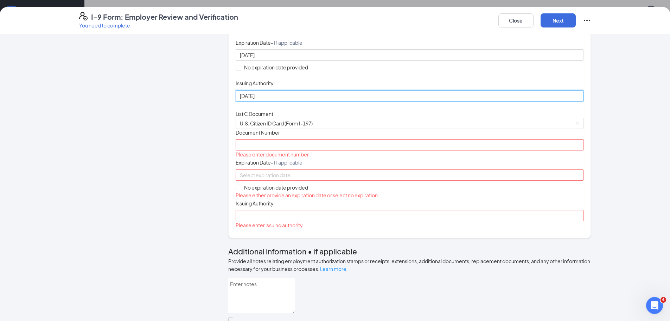
type input "02/18/2025"
click at [275, 150] on input "Document Number" at bounding box center [410, 144] width 348 height 11
click at [260, 150] on input "Document Number" at bounding box center [410, 144] width 348 height 11
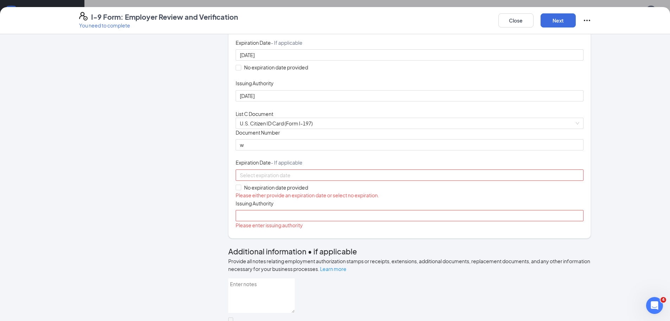
click at [413, 229] on div "Document Title U.S. Citizen ID Card (Form I-197) Document Number w Expiration D…" at bounding box center [410, 179] width 348 height 101
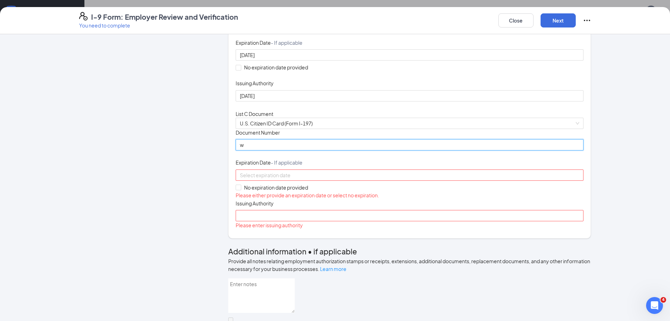
click at [306, 150] on input "w" at bounding box center [410, 144] width 348 height 11
type input "w1948093"
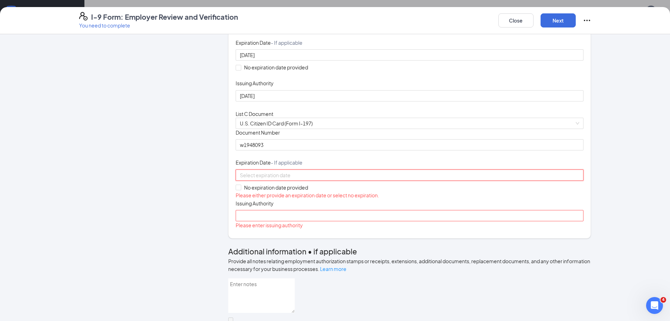
click at [295, 179] on input at bounding box center [409, 175] width 338 height 8
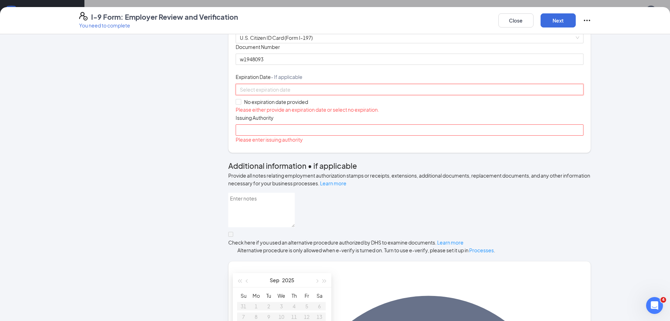
scroll to position [246, 0]
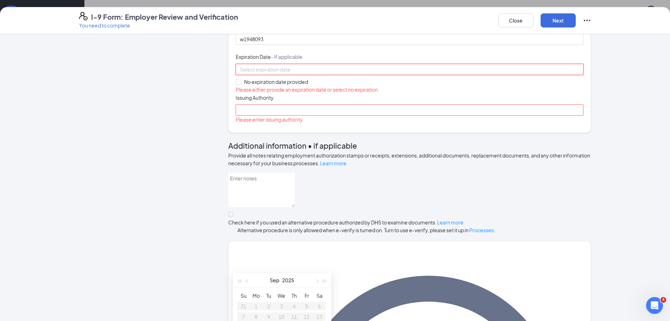
click at [347, 73] on div at bounding box center [410, 69] width 340 height 8
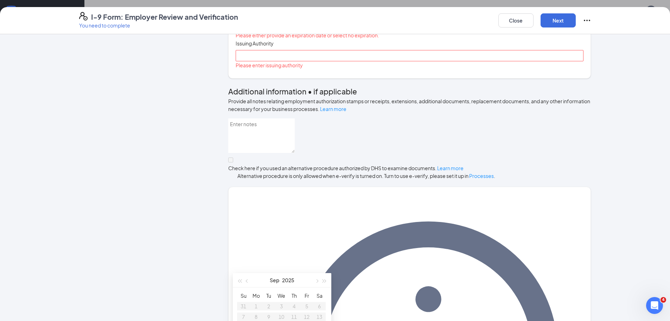
scroll to position [353, 0]
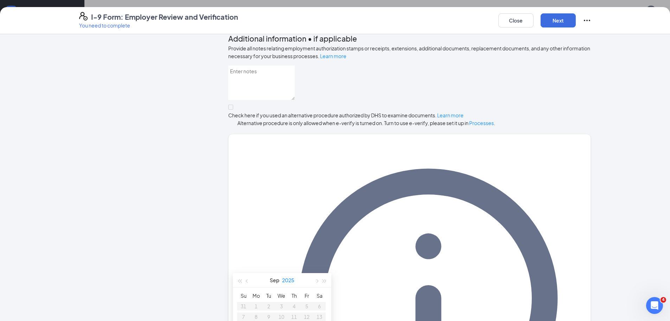
click at [282, 285] on button "2025" at bounding box center [288, 280] width 12 height 14
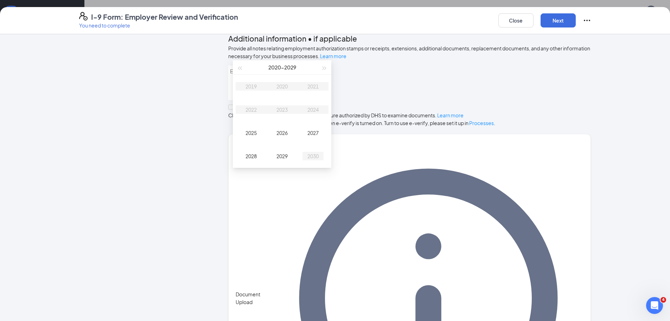
type input "09/16/2030"
type input "09/16/2027"
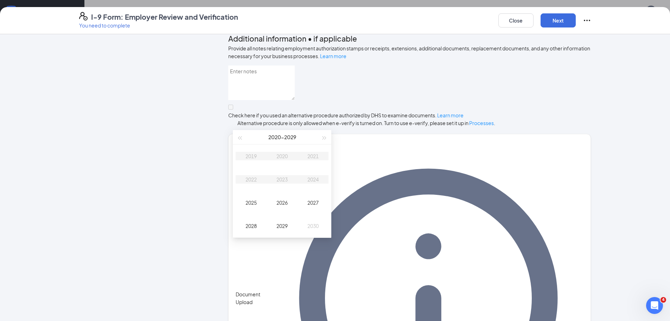
scroll to position [70, 0]
type input "09/16/2029"
click at [282, 225] on div "2029" at bounding box center [282, 226] width 21 height 8
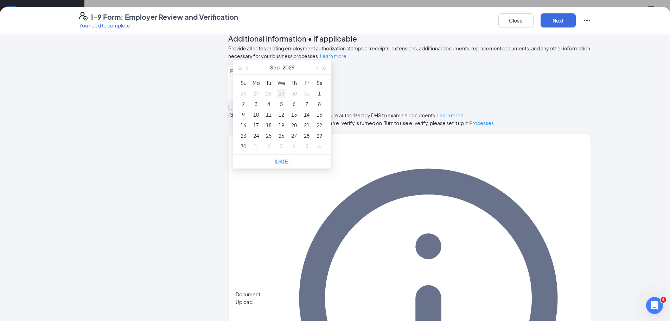
type input "08/29/2029"
type input "09/01/2029"
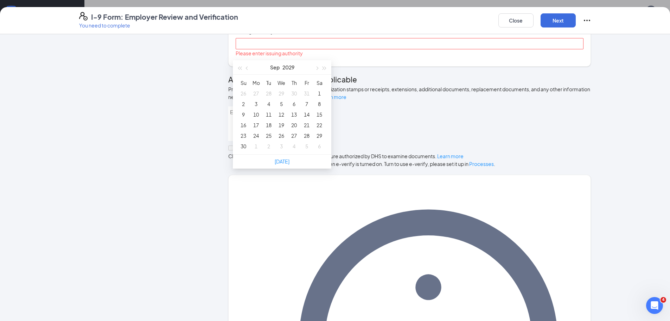
scroll to position [283, 0]
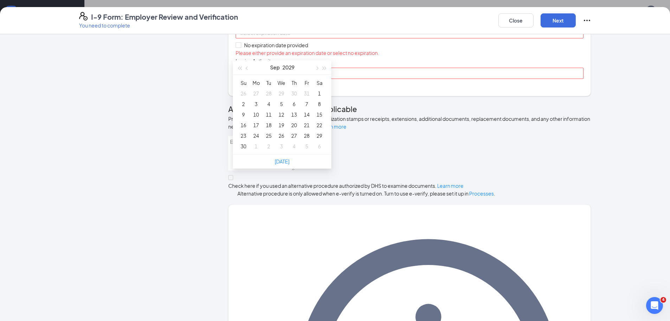
click at [479, 87] on div "Document Title U.S. Citizen ID Card (Form I-197) Document Number w1948093 Expir…" at bounding box center [410, 37] width 348 height 101
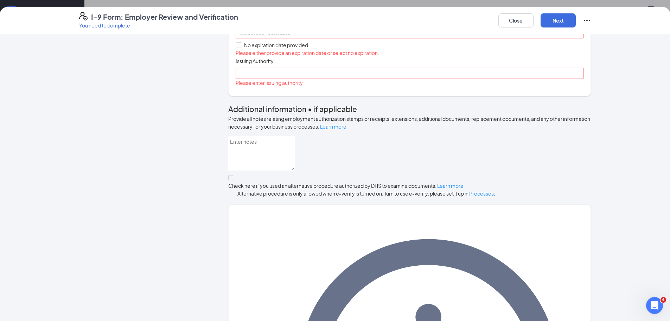
click at [290, 37] on input at bounding box center [409, 33] width 338 height 8
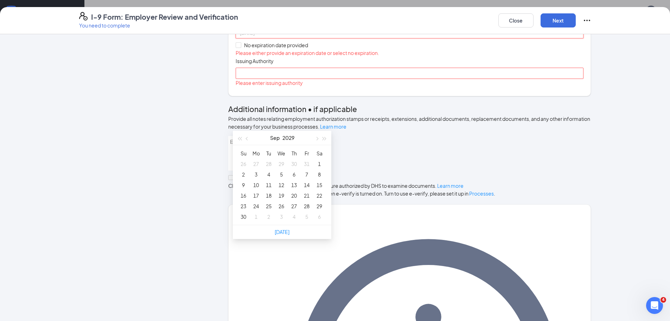
type input "08/31/2029"
type input "08/29/2029"
click at [244, 139] on button "button" at bounding box center [248, 138] width 8 height 14
type input "08/01/2029"
click at [281, 163] on div "1" at bounding box center [281, 163] width 8 height 8
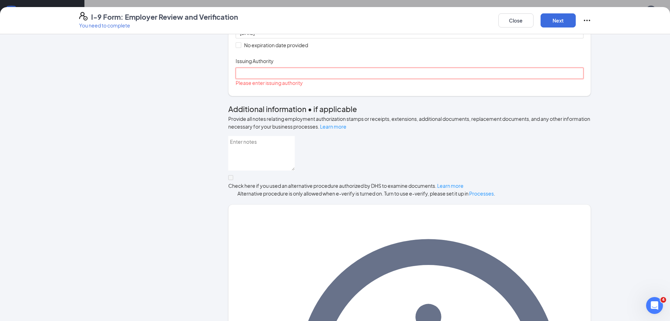
click at [267, 79] on input "Issuing Authority" at bounding box center [410, 73] width 348 height 11
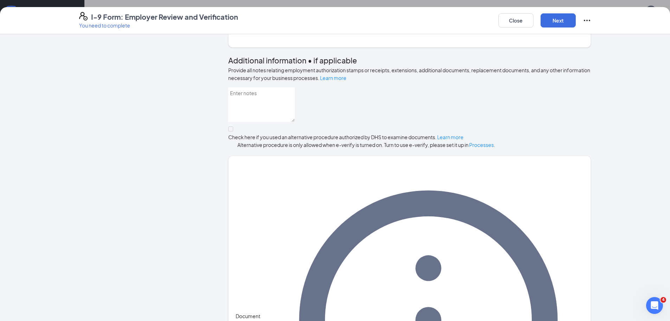
scroll to position [346, 0]
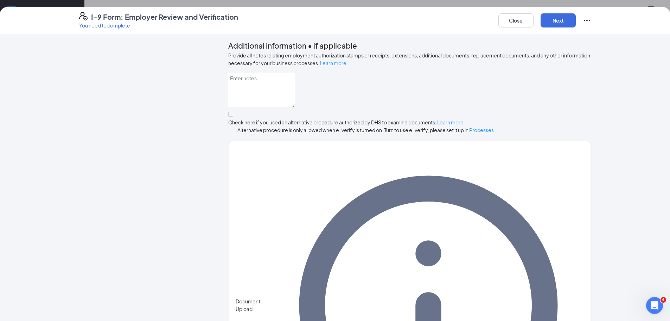
type input "ca"
click at [237, 118] on div at bounding box center [409, 118] width 363 height 0
click at [559, 21] on button "Next" at bounding box center [558, 20] width 35 height 14
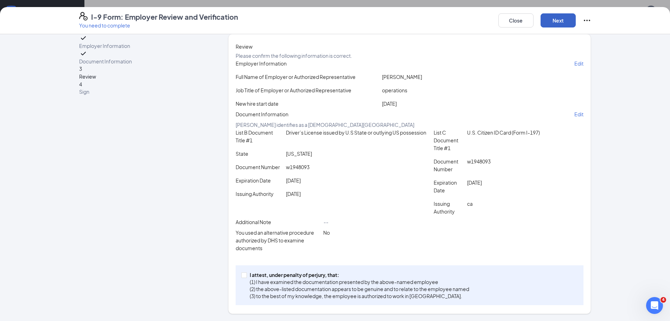
scroll to position [60, 0]
click at [242, 276] on input "I attest, under penalty of perjury, that: (1) I have examined the documentation…" at bounding box center [243, 274] width 5 height 5
checkbox input "true"
click at [551, 19] on button "Next" at bounding box center [558, 20] width 35 height 14
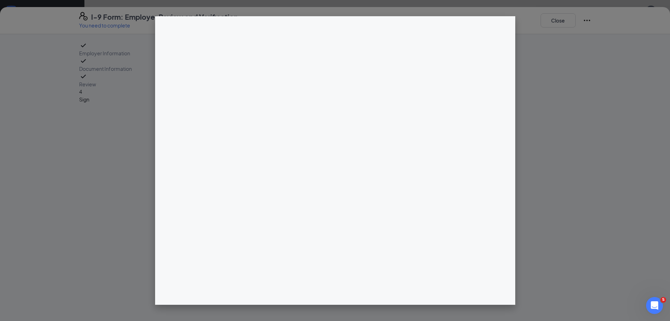
scroll to position [0, 0]
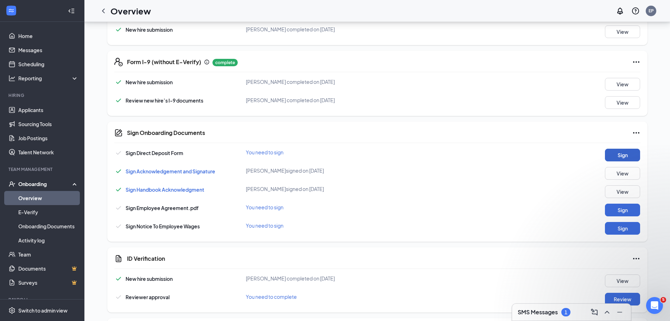
click at [619, 161] on button "Sign" at bounding box center [622, 154] width 35 height 13
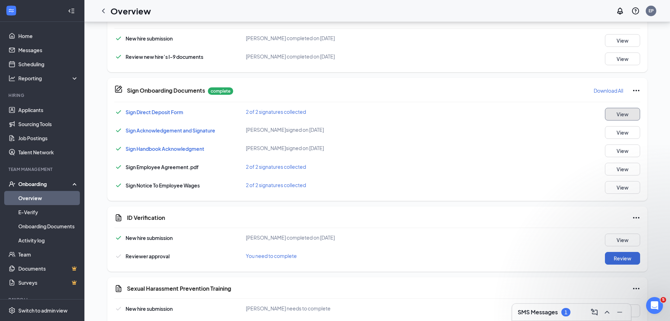
scroll to position [265, 0]
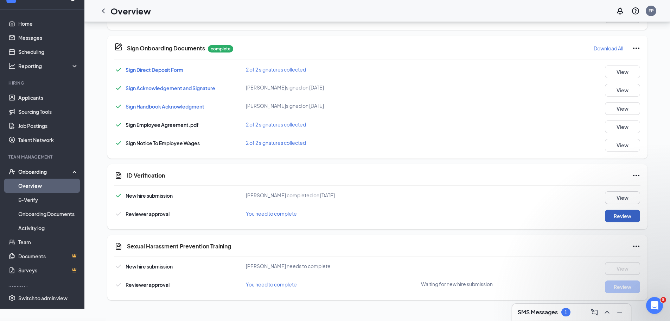
click at [614, 222] on button "Review" at bounding box center [622, 215] width 35 height 13
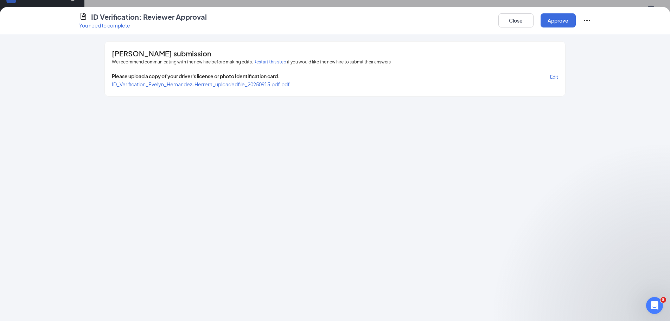
click at [565, 12] on div "Close Approve" at bounding box center [545, 20] width 93 height 17
click at [564, 20] on button "Approve" at bounding box center [558, 20] width 35 height 14
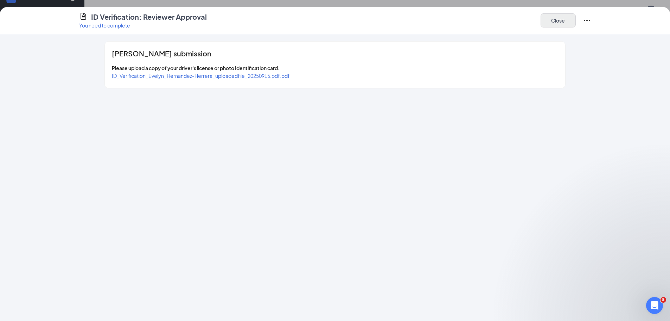
click at [549, 26] on div "Close" at bounding box center [566, 20] width 51 height 17
drag, startPoint x: 541, startPoint y: 30, endPoint x: 545, endPoint y: 25, distance: 6.0
click at [540, 30] on div "ID Verification: Reviewer Approval You need to complete Close" at bounding box center [335, 20] width 670 height 27
click at [555, 19] on button "Close" at bounding box center [558, 20] width 35 height 14
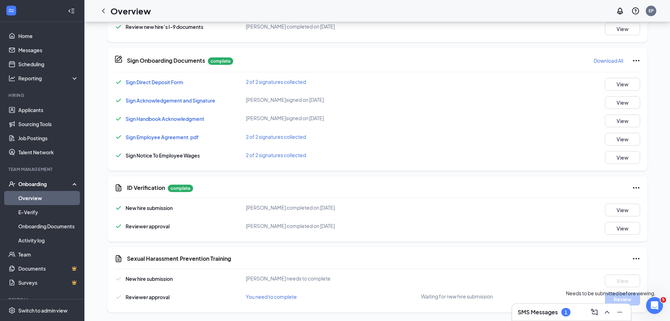
click at [560, 260] on div "Sexual Harassment Prevention Training" at bounding box center [384, 258] width 514 height 8
click at [465, 299] on span "Waiting for new hire submission" at bounding box center [457, 295] width 72 height 7
click at [273, 294] on span "You need to complete" at bounding box center [271, 296] width 51 height 6
click at [637, 258] on icon "Ellipses" at bounding box center [636, 258] width 8 height 8
click at [545, 263] on div "Sexual Harassment Prevention Training New hire submission Evelyn Hernandez-Herr…" at bounding box center [377, 279] width 540 height 65
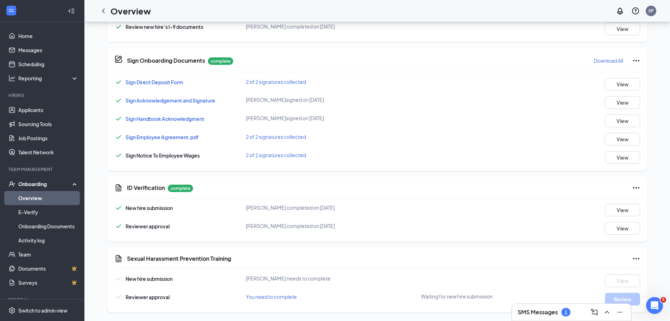
click at [633, 257] on icon "Ellipses" at bounding box center [636, 258] width 8 height 8
click at [656, 254] on div "EH Evelyn Hernandez-Herrera Mascot · Watt evelynernandez.9898@gmail.com · (916)…" at bounding box center [377, 45] width 562 height 534
click at [656, 301] on icon "Open Intercom Messenger" at bounding box center [654, 304] width 12 height 12
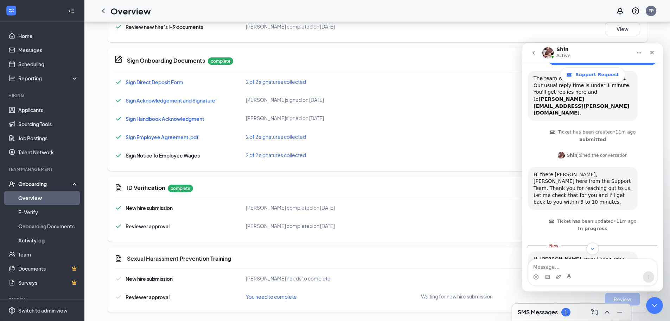
scroll to position [69, 0]
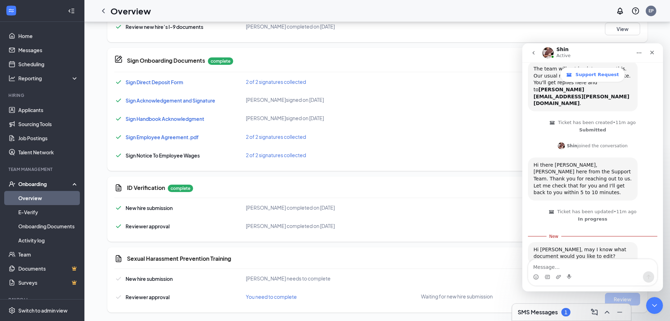
click at [570, 265] on textarea "Message…" at bounding box center [593, 265] width 129 height 12
click at [573, 269] on textarea "Message…" at bounding box center [593, 265] width 129 height 12
type textarea "the direct deposit form"
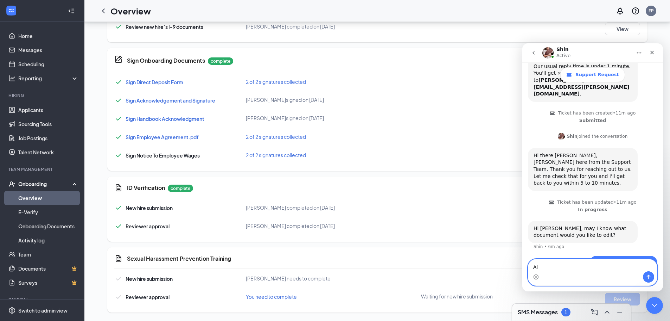
type textarea "A"
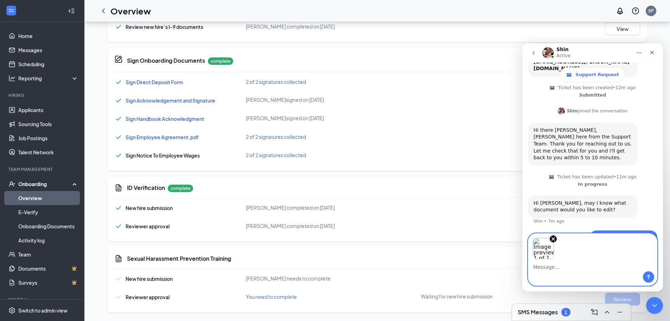
scroll to position [104, 0]
drag, startPoint x: 578, startPoint y: 261, endPoint x: 573, endPoint y: 268, distance: 8.5
click at [573, 268] on textarea "i wanted to have Saipgao insurance agency" at bounding box center [593, 265] width 129 height 12
drag, startPoint x: 589, startPoint y: 268, endPoint x: 577, endPoint y: 265, distance: 12.2
click at [577, 265] on textarea "i wanted to have Saipgao insurance agency" at bounding box center [593, 265] width 129 height 12
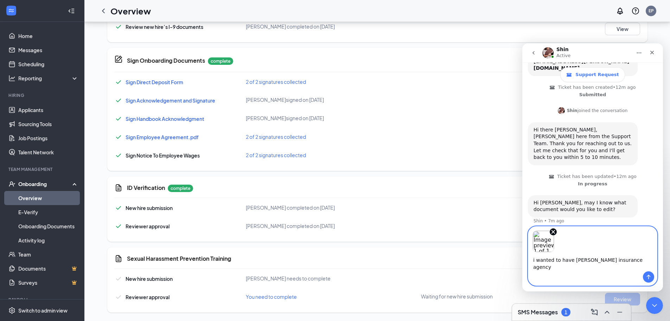
click at [634, 268] on textarea "i wanted to have Sapigao insurance agency" at bounding box center [593, 261] width 129 height 19
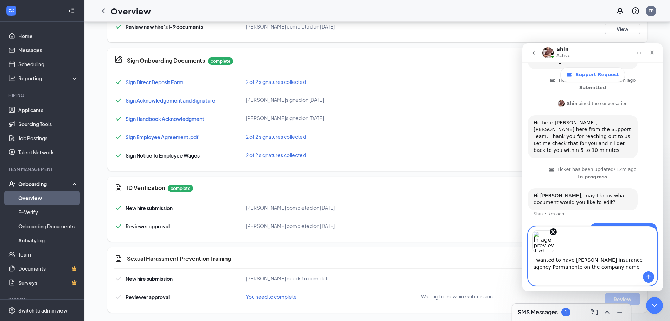
type textarea "i wanted to have Sapigao insurance agency Permanente on the company name"
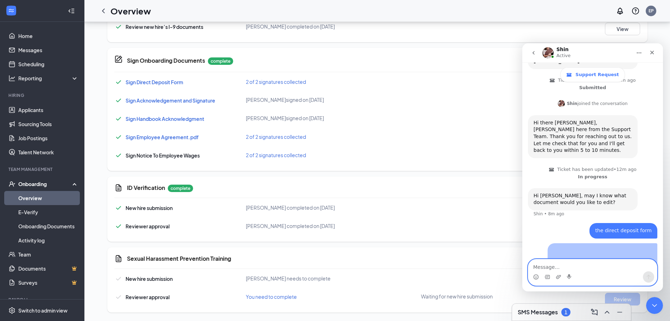
scroll to position [170, 0]
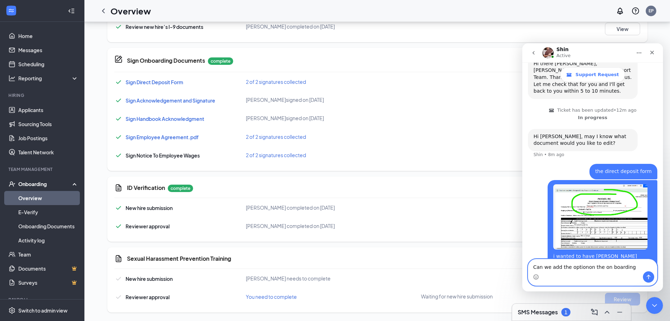
drag, startPoint x: 574, startPoint y: 267, endPoint x: 575, endPoint y: 263, distance: 5.1
click at [559, 264] on textarea "Can we add the optionon the on boarding" at bounding box center [593, 265] width 129 height 12
click at [583, 266] on textarea "Can we add the optionon the on boarding" at bounding box center [593, 265] width 129 height 12
click at [628, 267] on textarea "Can we add the option on the on boarding" at bounding box center [593, 265] width 129 height 12
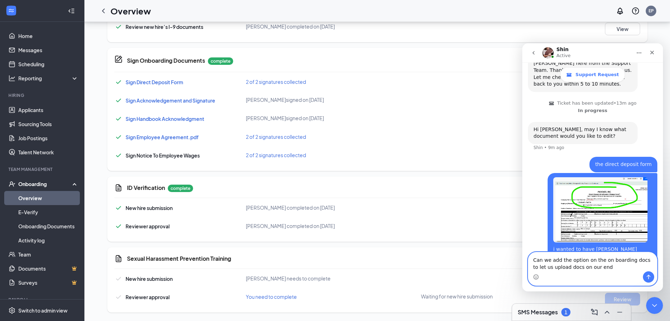
type textarea "Can we add the option on the on boarding docs to let us upload docs on our end ?"
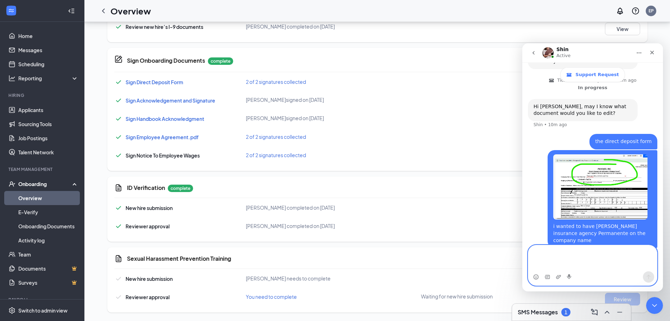
scroll to position [207, 0]
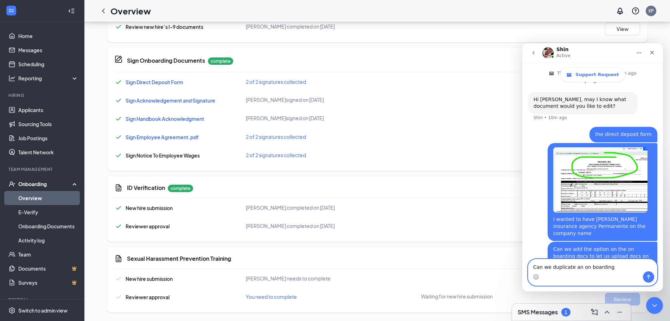
type textarea "Can we duplicate an on boarding ?"
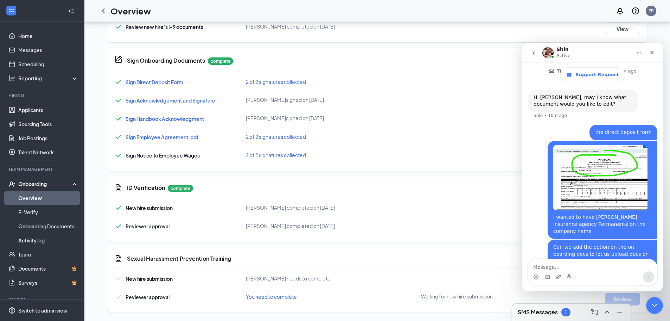
click at [428, 137] on div "Sign Employee Agreement.pdf 2 of 2 signatures collected View" at bounding box center [377, 139] width 526 height 13
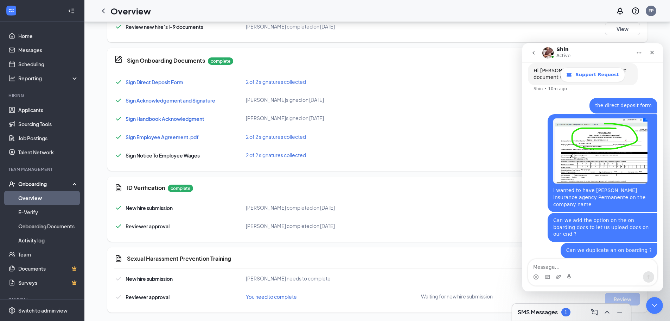
scroll to position [236, 0]
click at [651, 300] on icon "Close Intercom Messenger" at bounding box center [654, 304] width 8 height 8
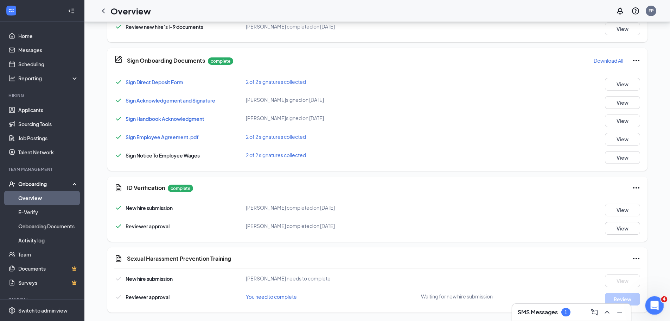
click at [649, 305] on icon "Open Intercom Messenger" at bounding box center [654, 304] width 12 height 12
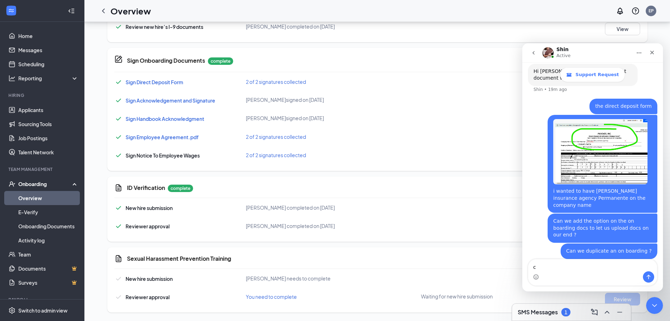
scroll to position [209, 0]
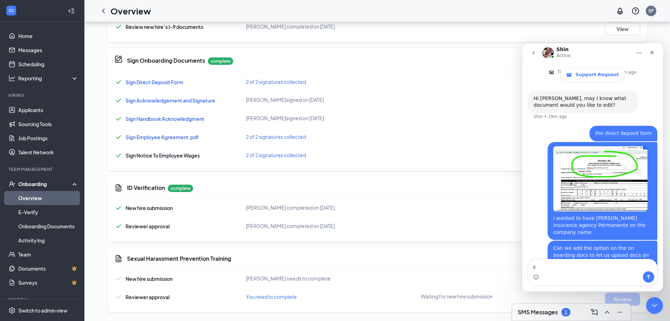
type textarea "c"
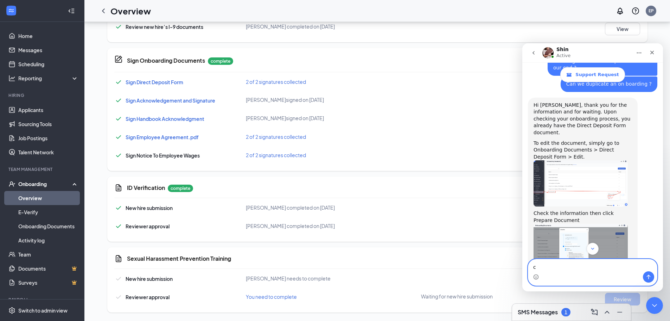
scroll to position [381, 0]
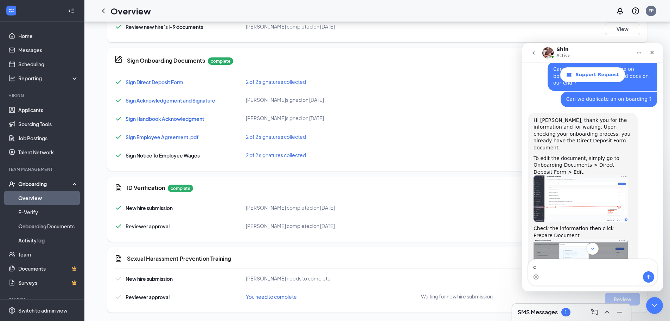
click at [637, 50] on icon "Home" at bounding box center [640, 53] width 6 height 6
click at [610, 70] on div "Expand window" at bounding box center [621, 70] width 50 height 7
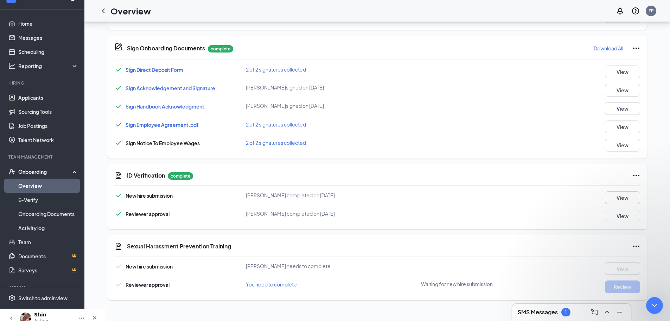
scroll to position [311, 0]
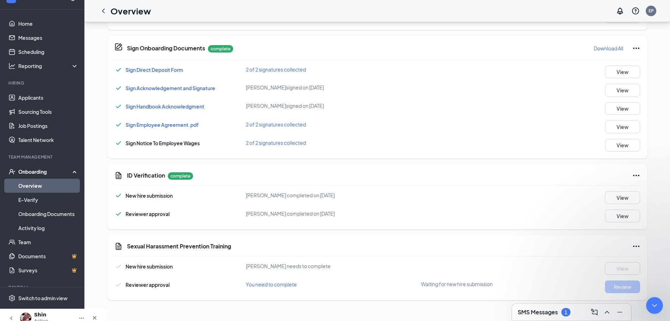
click at [30, 221] on link "Onboarding Documents" at bounding box center [48, 214] width 60 height 14
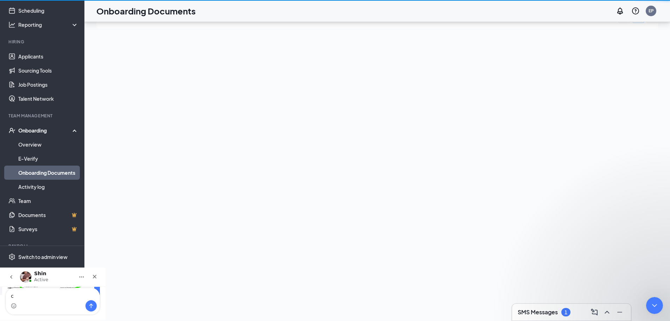
scroll to position [32, 0]
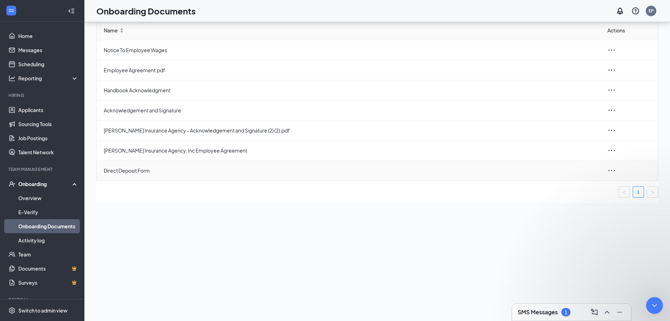
click at [136, 174] on span "Direct Deposit Form" at bounding box center [350, 170] width 493 height 8
drag, startPoint x: 653, startPoint y: 302, endPoint x: 1278, endPoint y: 595, distance: 690.4
click at [653, 302] on icon "Close Intercom Messenger" at bounding box center [654, 304] width 8 height 8
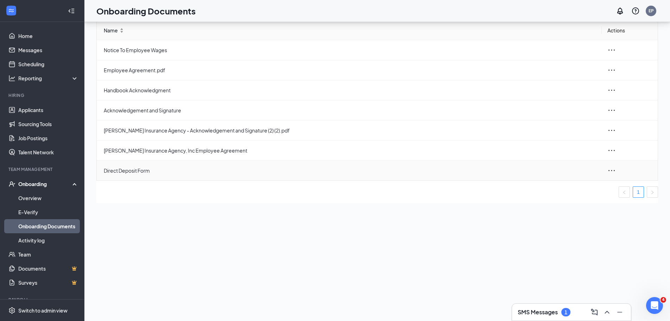
click at [608, 175] on icon "ellipsis" at bounding box center [612, 170] width 8 height 8
click at [545, 222] on div "Edit" at bounding box center [556, 218] width 53 height 8
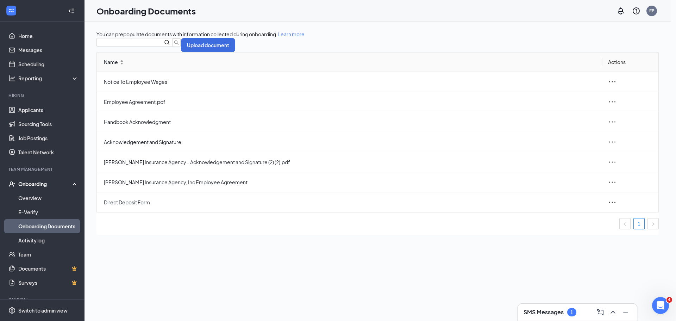
scroll to position [44, 0]
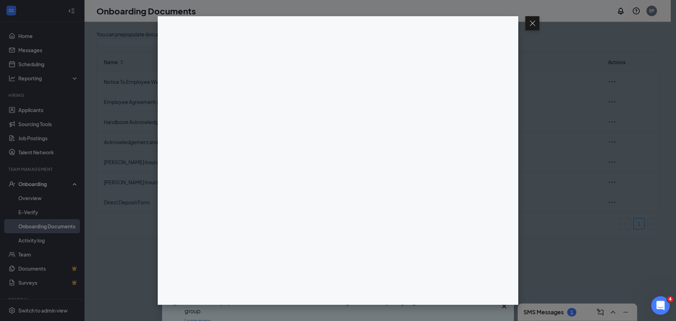
click at [656, 300] on icon "Open Intercom Messenger" at bounding box center [659, 304] width 12 height 12
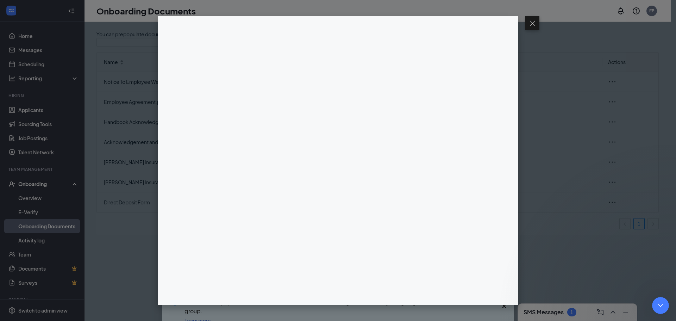
scroll to position [559, 0]
drag, startPoint x: 655, startPoint y: 302, endPoint x: 1276, endPoint y: 588, distance: 684.4
click at [654, 301] on div "Close Intercom Messenger" at bounding box center [659, 304] width 17 height 17
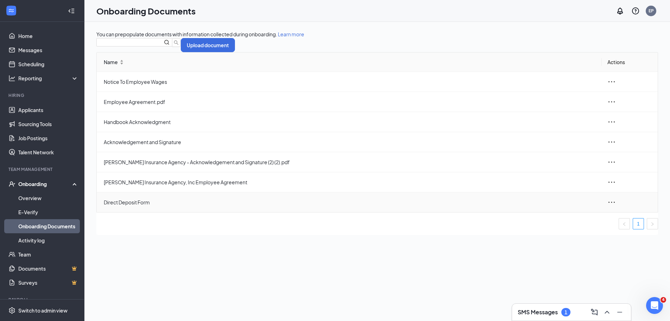
click at [608, 206] on icon "ellipsis" at bounding box center [612, 202] width 8 height 8
click at [556, 239] on div "View and download" at bounding box center [556, 237] width 53 height 8
click at [609, 206] on icon "ellipsis" at bounding box center [612, 202] width 8 height 8
click at [550, 242] on div "View and download" at bounding box center [556, 237] width 53 height 8
click at [602, 212] on td at bounding box center [630, 202] width 56 height 20
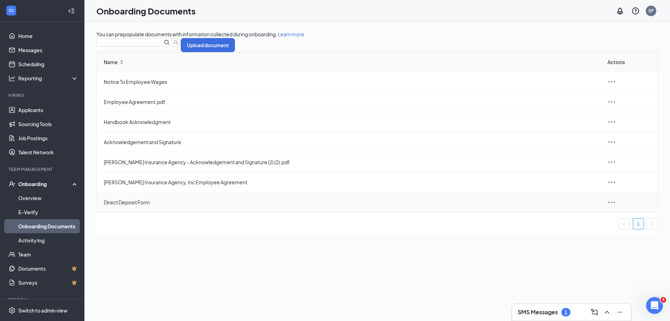
click at [609, 206] on icon "ellipsis" at bounding box center [612, 202] width 8 height 8
click at [554, 254] on div "Edit" at bounding box center [556, 249] width 53 height 8
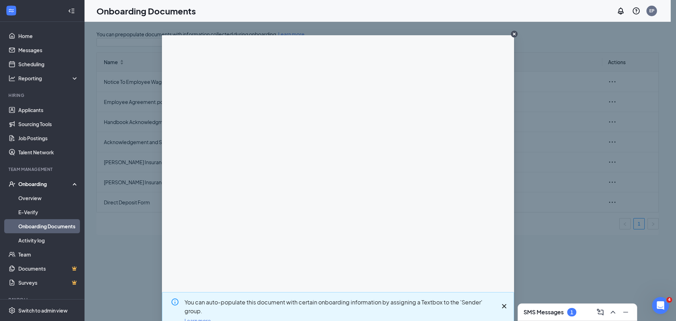
scroll to position [18, 0]
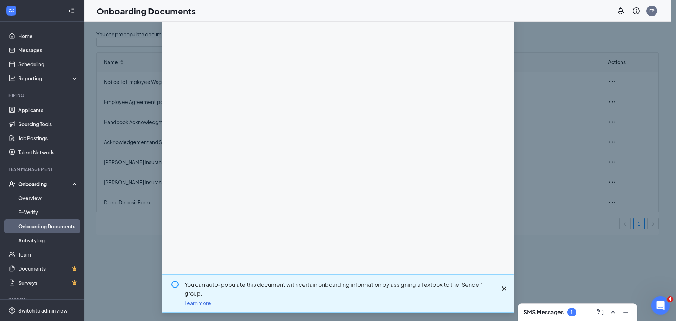
click at [664, 305] on div "Open Intercom Messenger" at bounding box center [658, 303] width 23 height 23
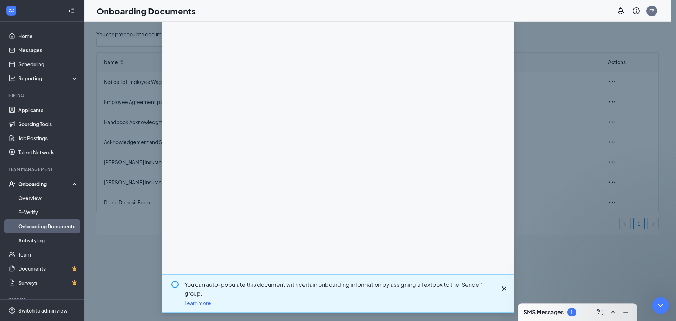
scroll to position [488, 0]
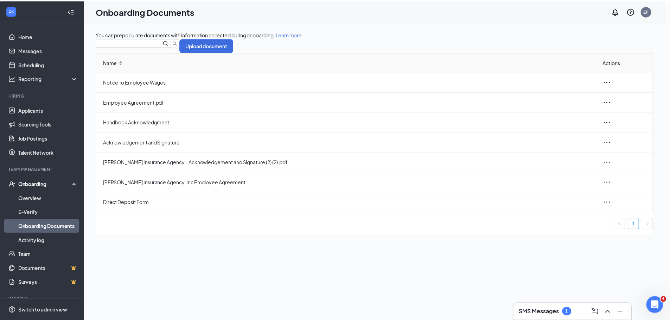
scroll to position [0, 0]
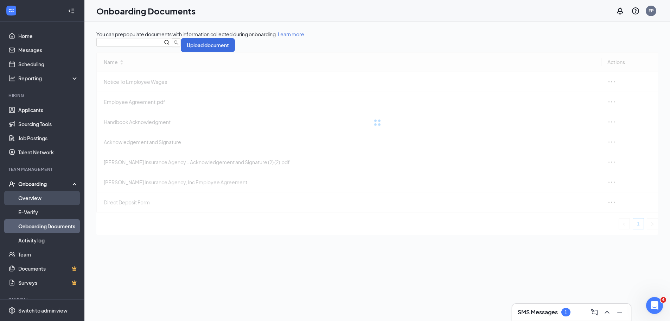
click at [49, 197] on link "Overview" at bounding box center [48, 198] width 60 height 14
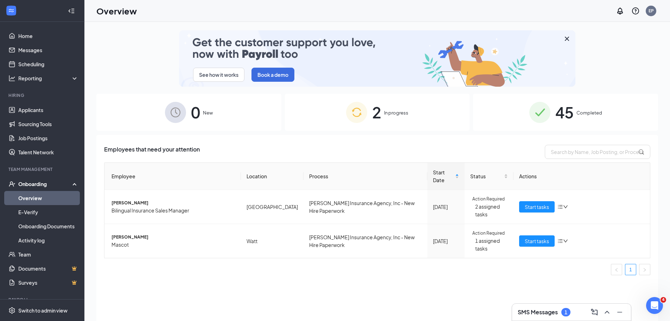
click at [533, 112] on img at bounding box center [540, 112] width 21 height 21
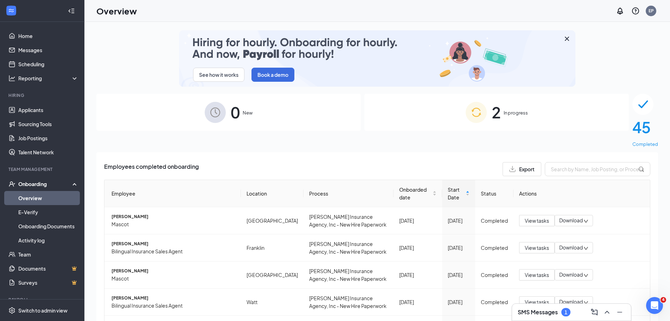
click at [410, 113] on div "2 In progress" at bounding box center [497, 112] width 265 height 37
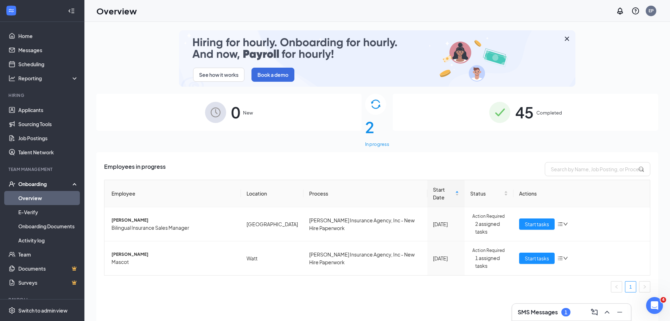
click at [511, 118] on img at bounding box center [499, 112] width 21 height 21
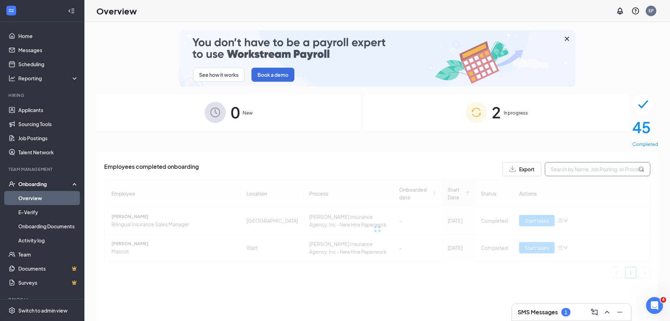
click at [573, 162] on input "text" at bounding box center [598, 169] width 106 height 14
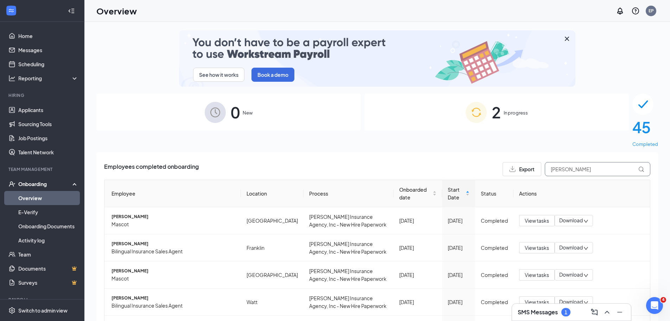
type input "eli"
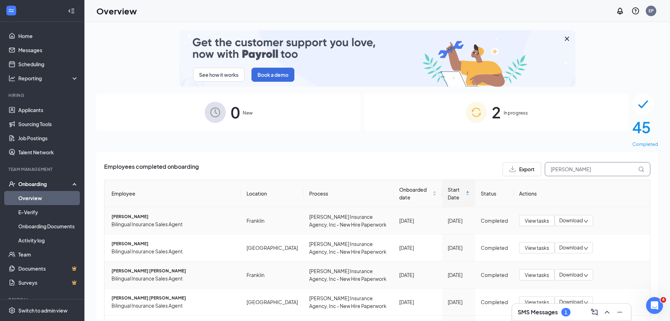
scroll to position [56, 0]
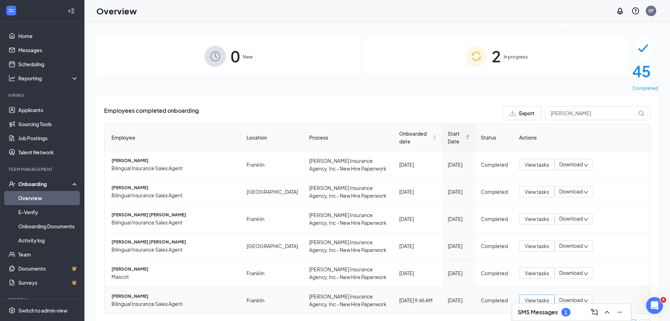
click at [541, 296] on span "View tasks" at bounding box center [537, 300] width 24 height 8
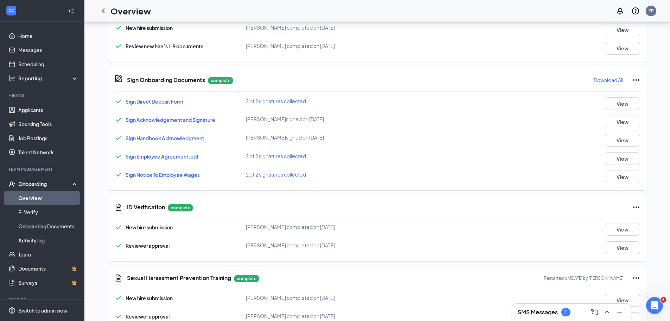
scroll to position [229, 0]
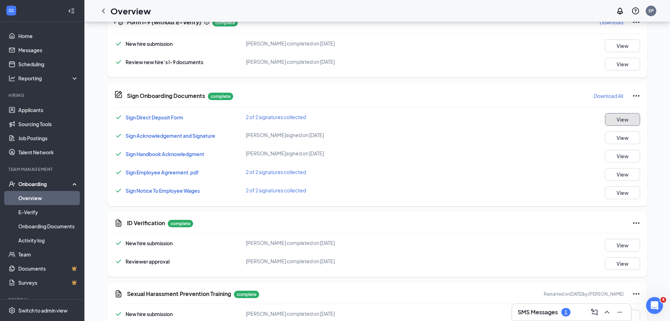
click at [619, 116] on button "View" at bounding box center [622, 119] width 35 height 13
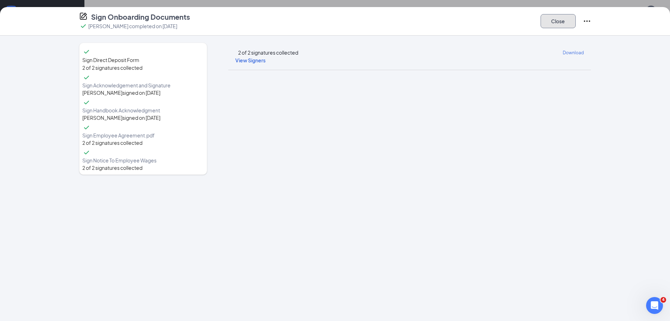
click at [555, 26] on button "Close" at bounding box center [558, 21] width 35 height 14
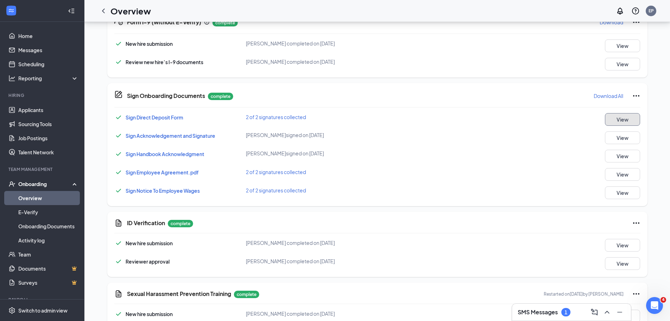
click at [622, 117] on button "View" at bounding box center [622, 119] width 35 height 13
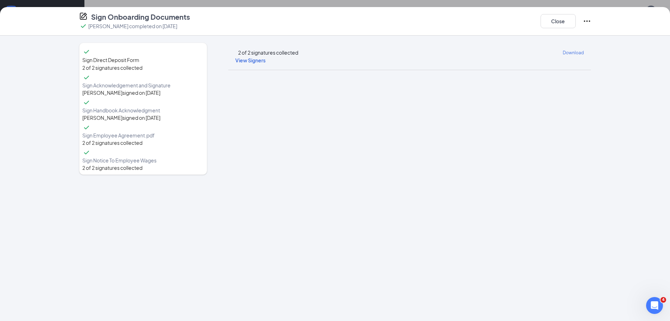
click at [586, 17] on icon "Ellipses" at bounding box center [587, 21] width 8 height 8
click at [505, 40] on p "Select which documents need to be completed again" at bounding box center [534, 46] width 94 height 15
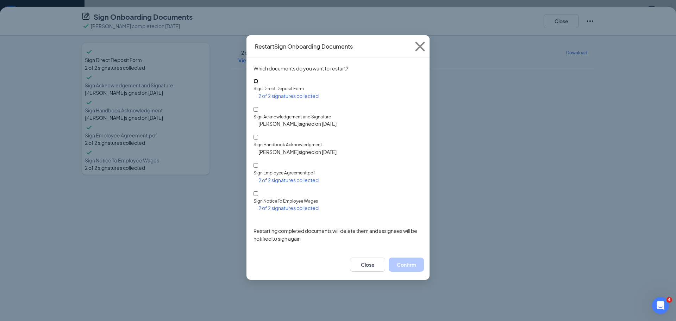
click at [258, 83] on input "Sign Direct Deposit Form" at bounding box center [255, 81] width 5 height 5
checkbox input "true"
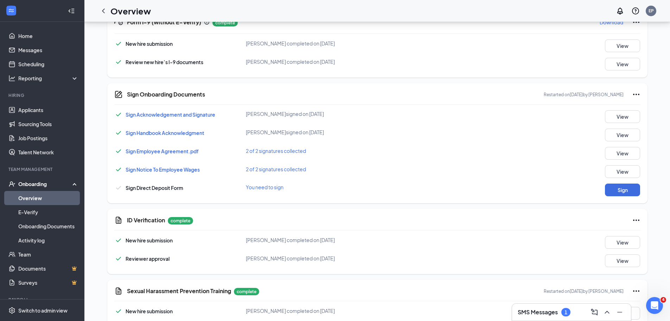
click at [665, 308] on div "EP Elizabeth Padilla Bilingual Insurance Sales Agent · Franklin elizabeth.padil…" at bounding box center [377, 72] width 586 height 561
click at [663, 308] on div "EP Elizabeth Padilla Bilingual Insurance Sales Agent · Franklin elizabeth.padil…" at bounding box center [377, 72] width 586 height 561
click at [654, 303] on icon "Open Intercom Messenger" at bounding box center [654, 304] width 12 height 12
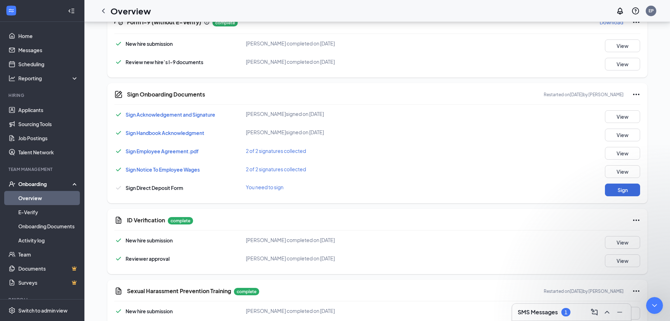
scroll to position [559, 0]
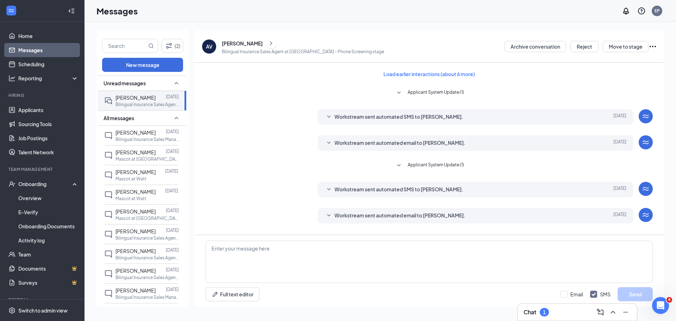
scroll to position [106, 0]
